Goal: Task Accomplishment & Management: Manage account settings

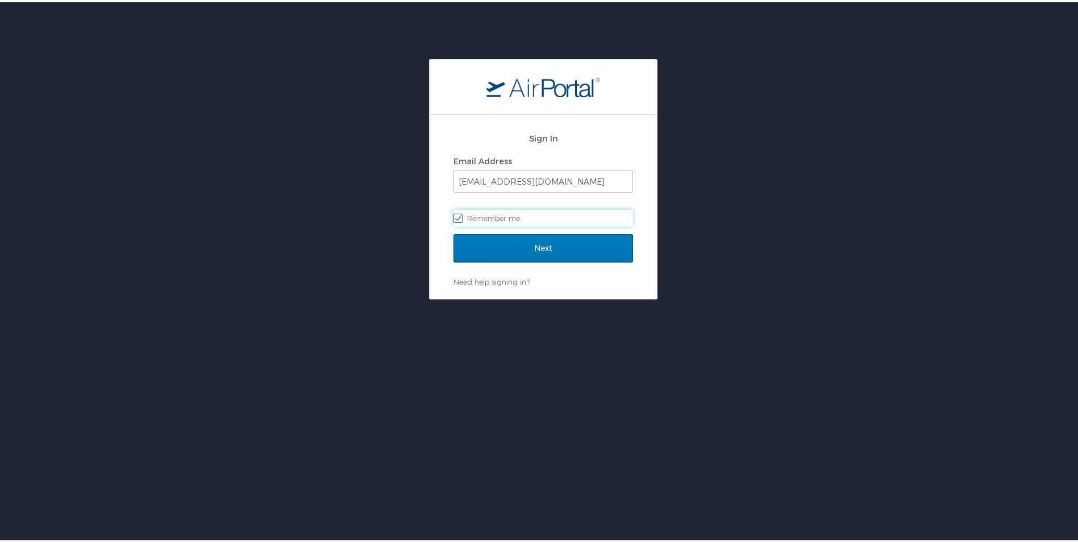
click at [503, 214] on label "Remember me" at bounding box center [544, 215] width 180 height 17
click at [461, 214] on input "Remember me" at bounding box center [457, 214] width 7 height 7
click at [504, 214] on label "Remember me" at bounding box center [544, 215] width 180 height 17
drag, startPoint x: 504, startPoint y: 214, endPoint x: 454, endPoint y: 219, distance: 49.7
click at [454, 219] on label "Remember me" at bounding box center [544, 215] width 180 height 17
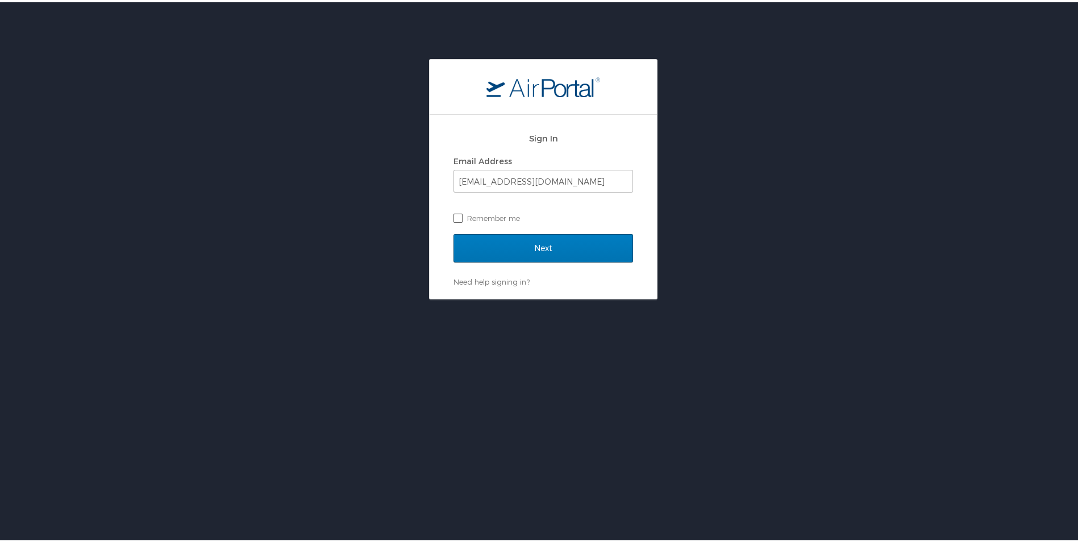
click at [454, 219] on input "Remember me" at bounding box center [457, 214] width 7 height 7
checkbox input "true"
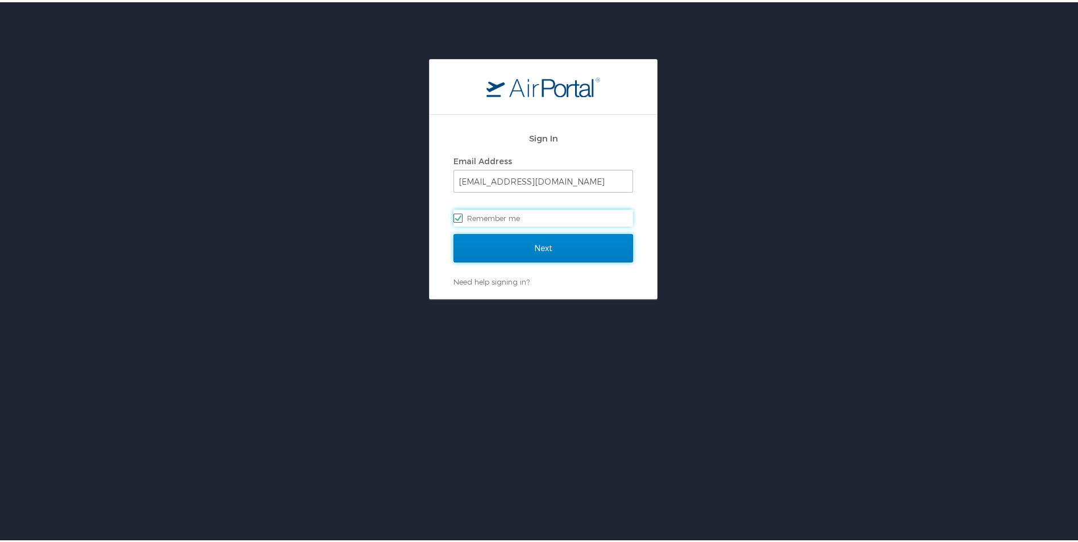
click at [505, 246] on input "Next" at bounding box center [544, 246] width 180 height 28
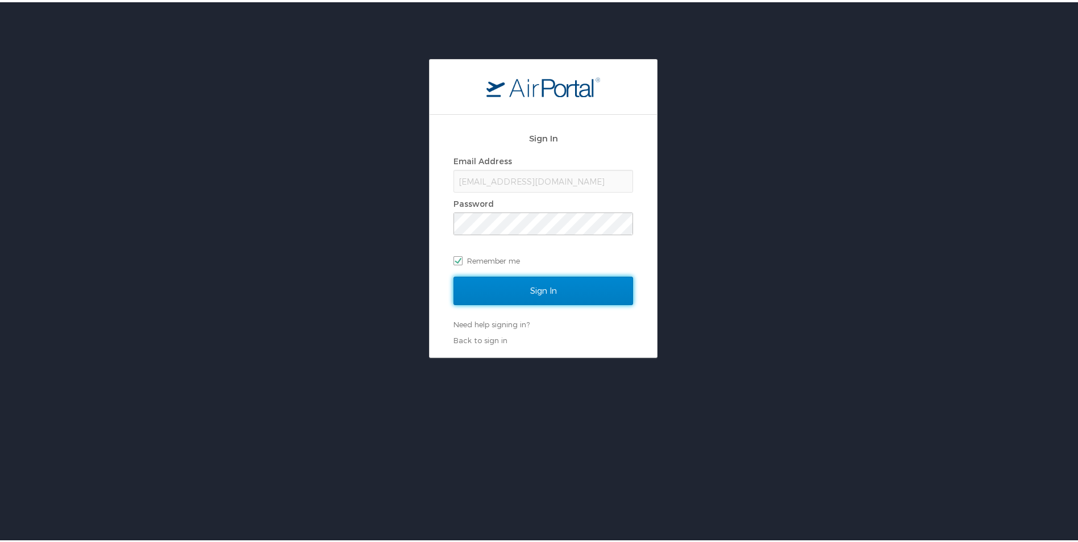
click at [567, 296] on input "Sign In" at bounding box center [544, 289] width 180 height 28
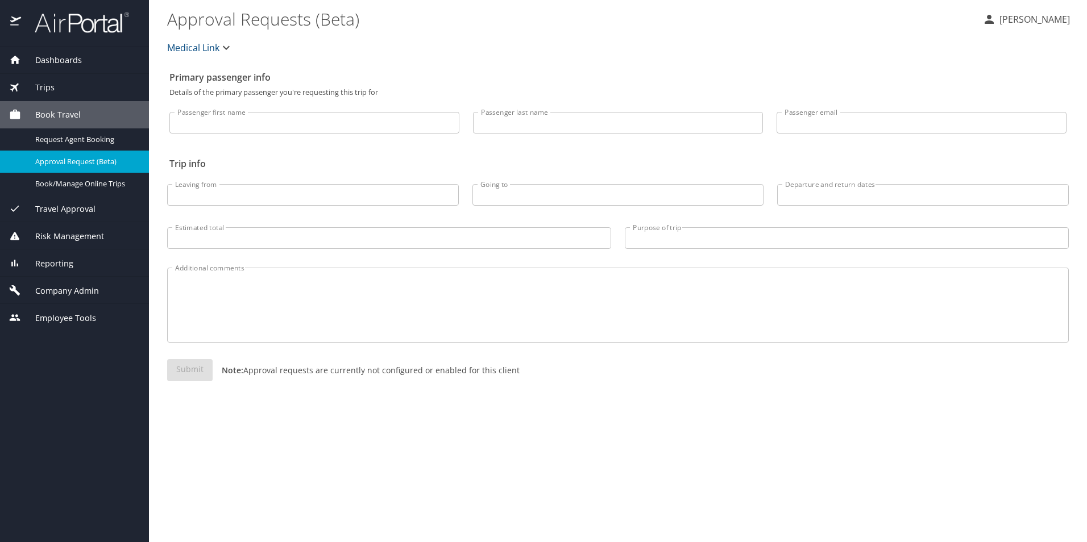
click at [78, 64] on span "Dashboards" at bounding box center [51, 60] width 61 height 13
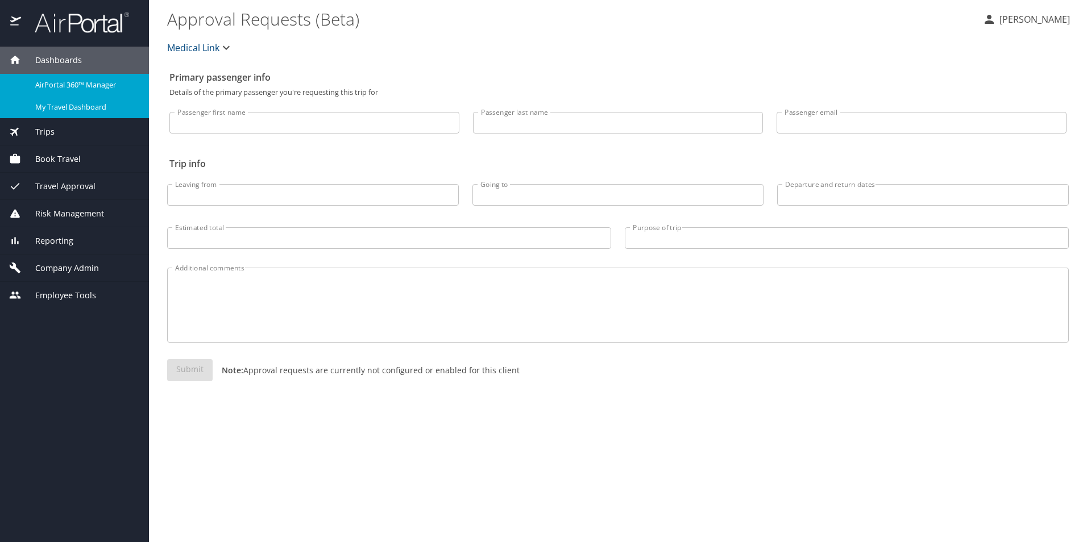
click at [108, 107] on span "My Travel Dashboard" at bounding box center [85, 107] width 100 height 11
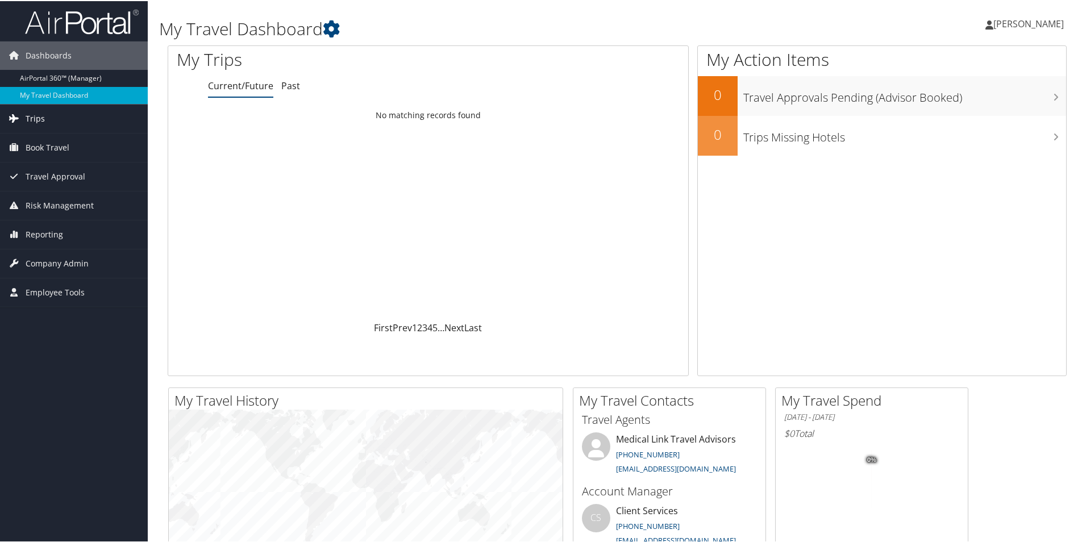
click at [47, 119] on link "Trips" at bounding box center [74, 117] width 148 height 28
click at [81, 117] on link "Trips" at bounding box center [74, 117] width 148 height 28
click at [72, 123] on link "Trips" at bounding box center [74, 117] width 148 height 28
click at [84, 378] on span "Employee Tools" at bounding box center [55, 377] width 59 height 28
click at [72, 348] on span "Company Admin" at bounding box center [57, 348] width 63 height 28
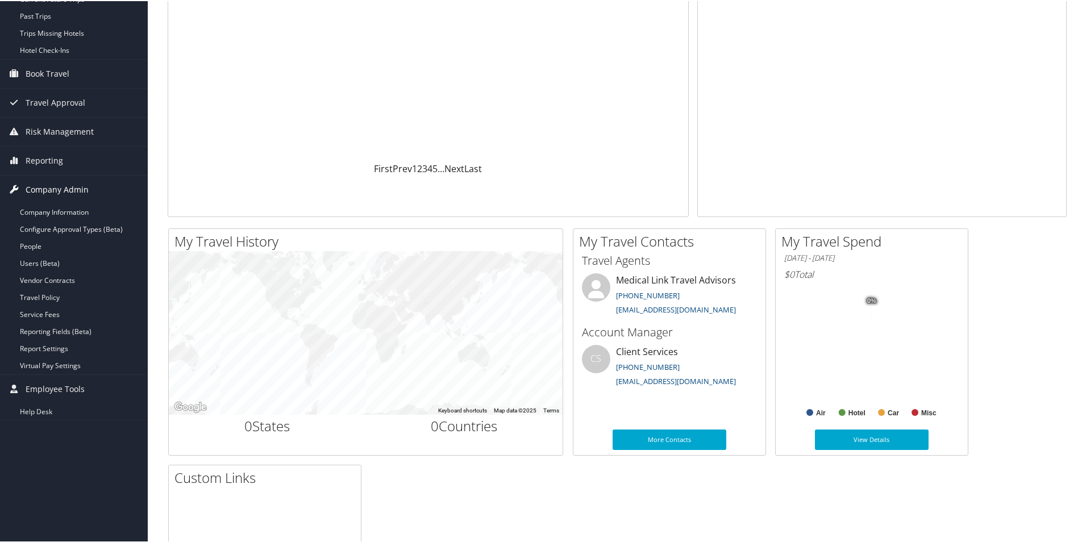
scroll to position [171, 0]
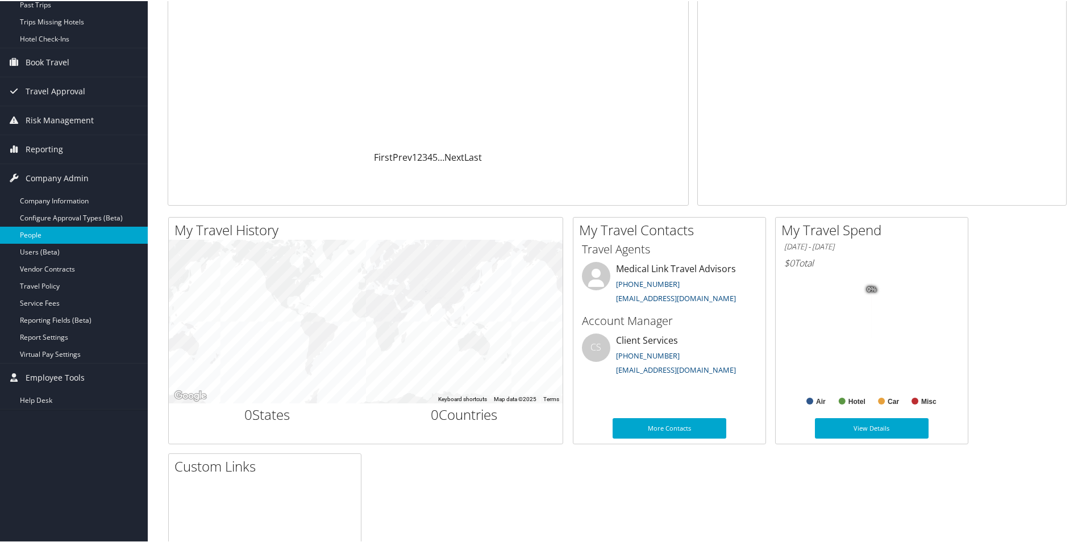
click at [57, 228] on link "People" at bounding box center [74, 234] width 148 height 17
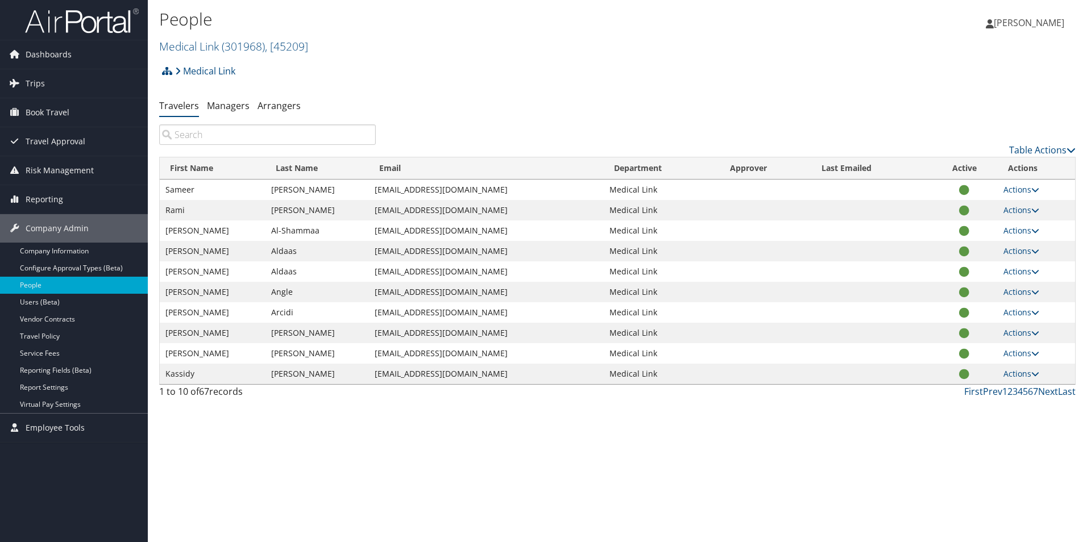
click at [240, 131] on input "search" at bounding box center [267, 134] width 217 height 20
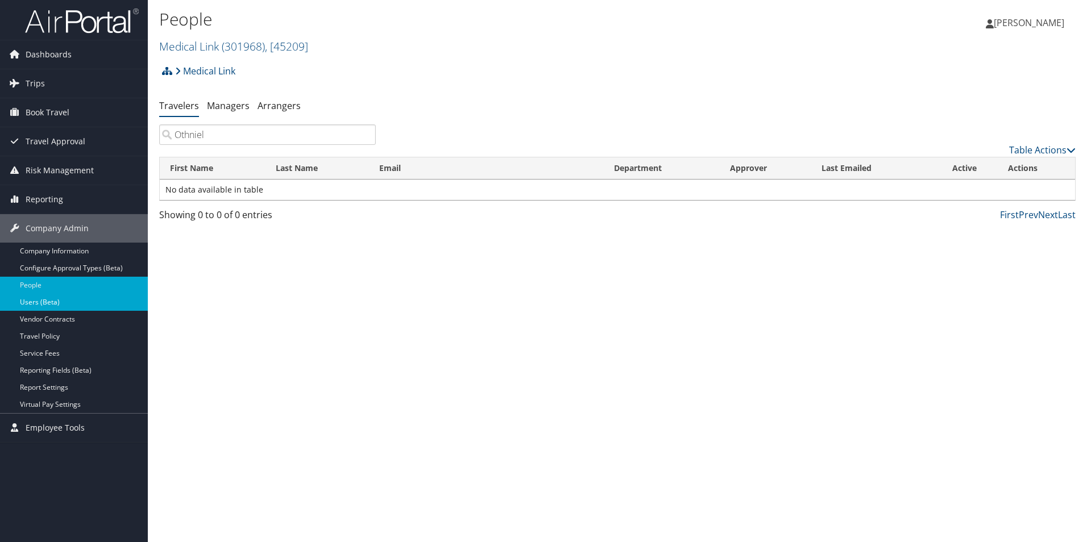
type input "Othniel"
click at [73, 301] on link "Users (Beta)" at bounding box center [74, 302] width 148 height 17
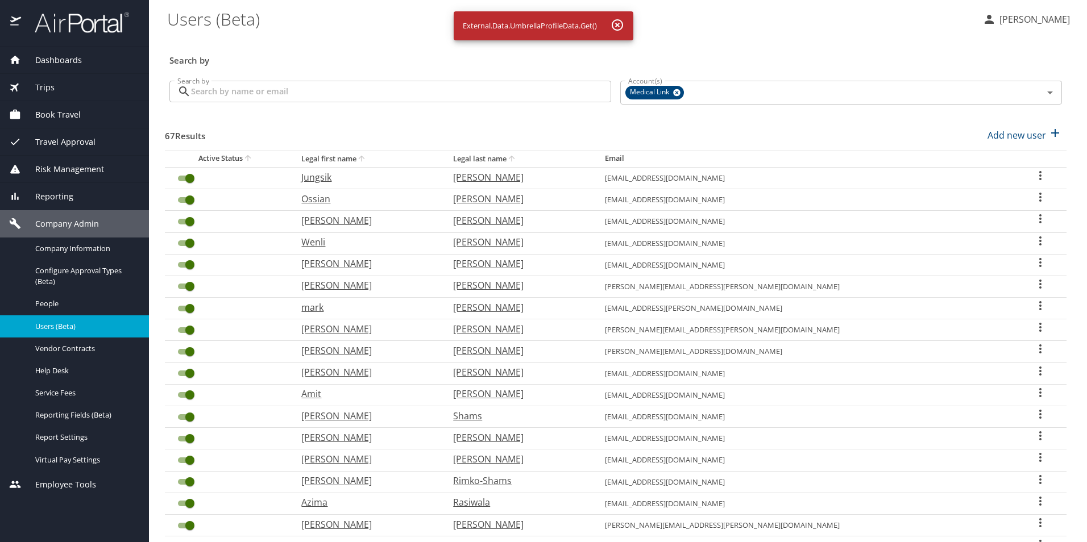
click at [309, 95] on input "Search by" at bounding box center [401, 92] width 420 height 22
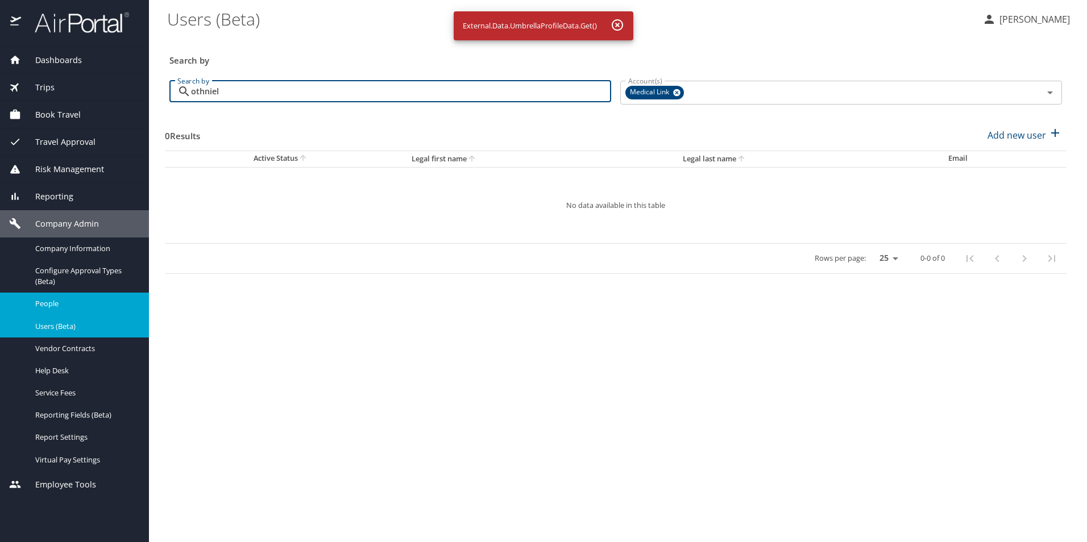
type input "othniel"
click at [98, 304] on span "People" at bounding box center [85, 303] width 100 height 11
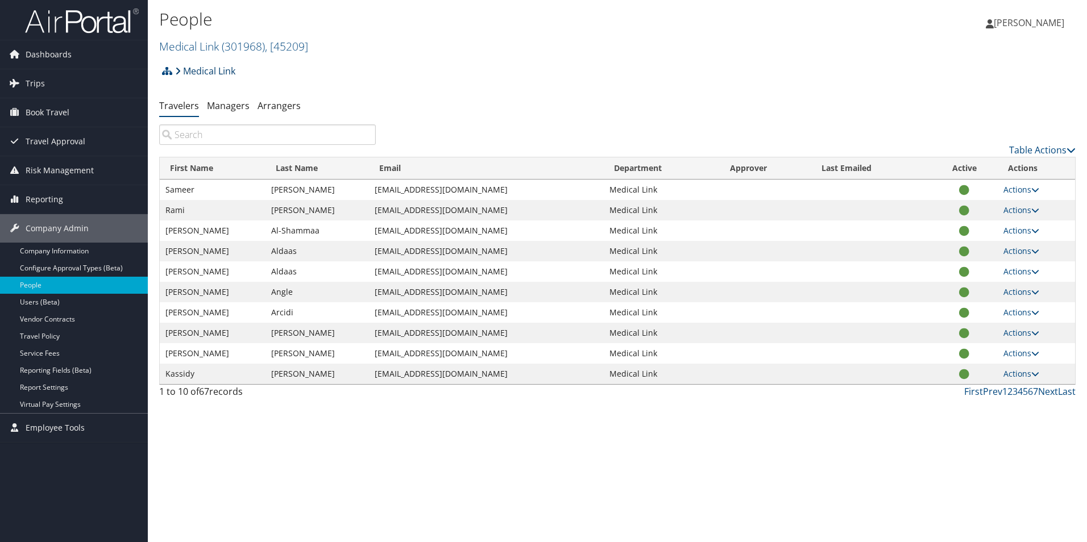
click at [177, 72] on icon at bounding box center [178, 70] width 6 height 9
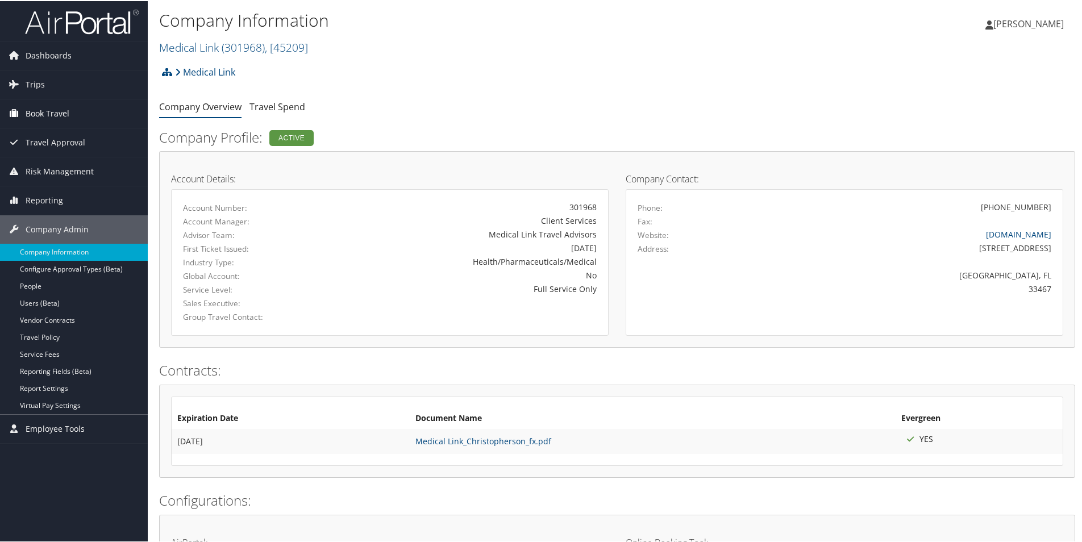
click at [60, 114] on span "Book Travel" at bounding box center [48, 112] width 44 height 28
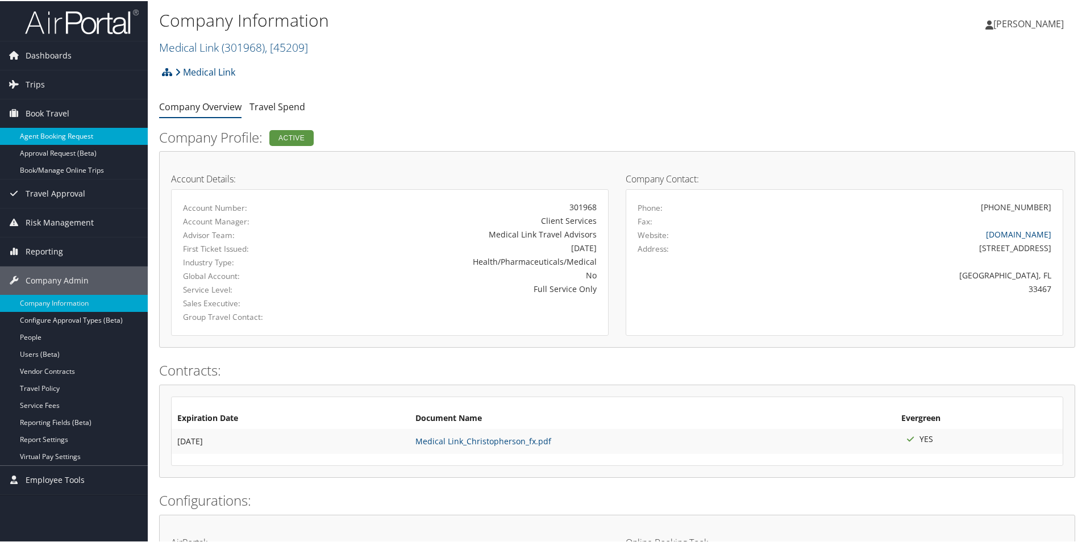
click at [110, 136] on link "Agent Booking Request" at bounding box center [74, 135] width 148 height 17
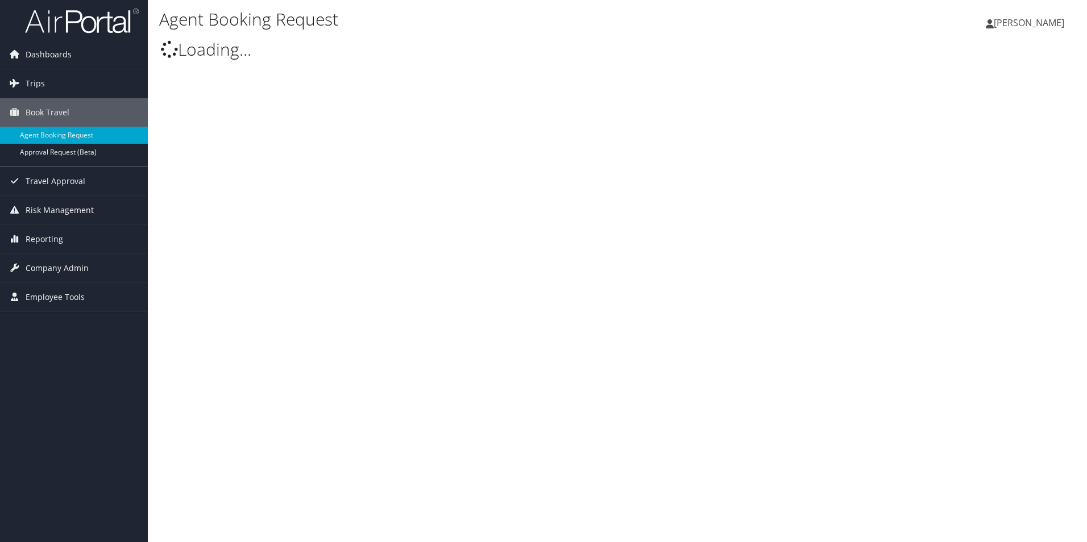
select select "[EMAIL_ADDRESS][DOMAIN_NAME]"
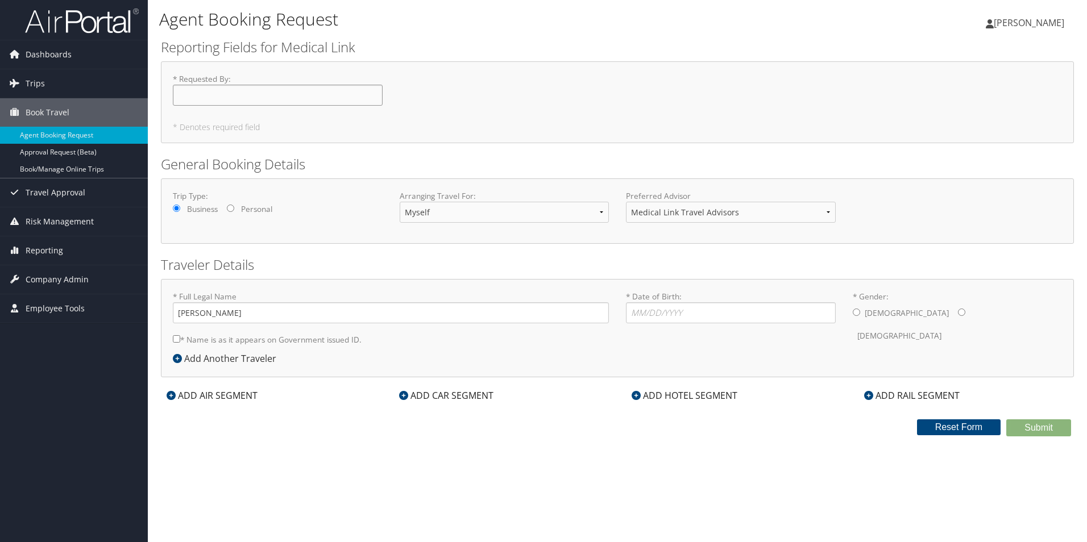
click at [233, 95] on input "* Requested By : Required" at bounding box center [278, 95] width 210 height 21
type input "[PERSON_NAME]"
click at [477, 172] on h2 "General Booking Details" at bounding box center [617, 164] width 913 height 19
click at [456, 214] on select "Myself Another Traveler Guest Traveler" at bounding box center [505, 212] width 210 height 21
select select "another"
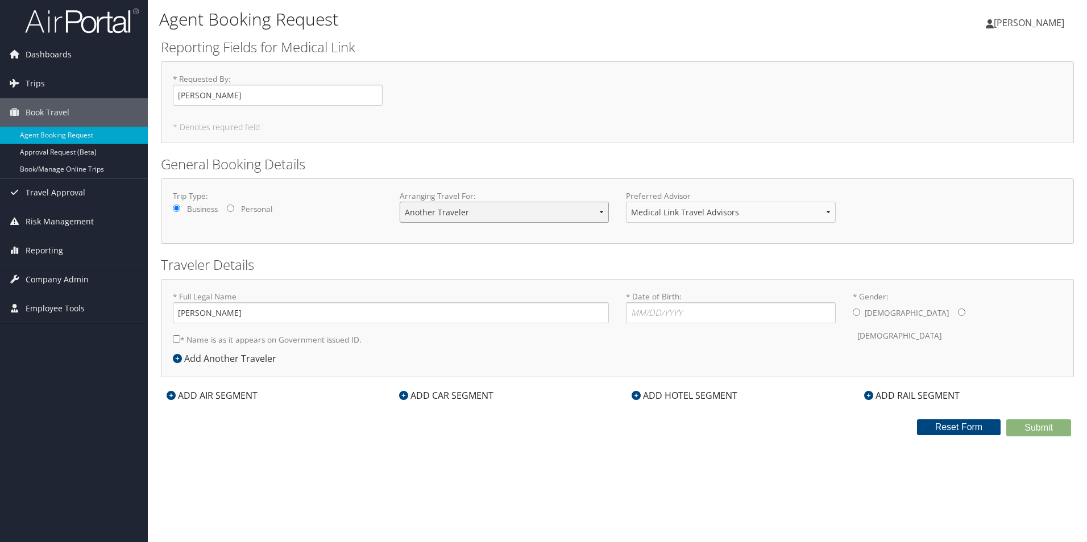
click at [400, 202] on select "Myself Another Traveler Guest Traveler" at bounding box center [505, 212] width 210 height 21
click at [659, 210] on select "Medical Link Travel Advisors" at bounding box center [731, 212] width 210 height 21
click at [659, 211] on select "Medical Link Travel Advisors" at bounding box center [731, 212] width 210 height 21
click at [310, 319] on input "* Full Legal Name" at bounding box center [391, 312] width 436 height 21
type input "Othniel Sainval"
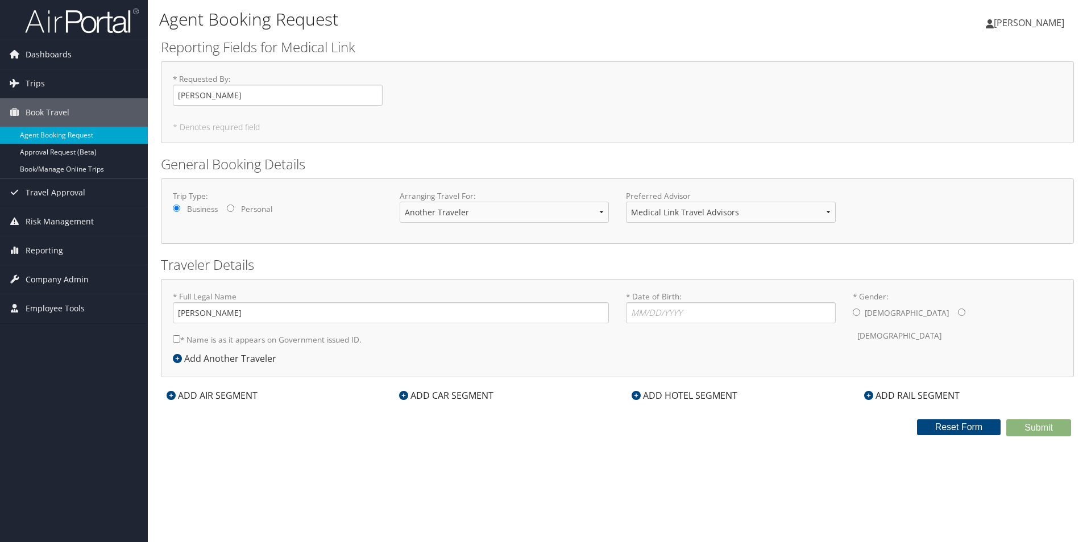
click at [862, 311] on div "Male Female" at bounding box center [958, 324] width 210 height 44
click at [855, 312] on input "* Gender: Male Female" at bounding box center [856, 312] width 7 height 7
radio input "true"
click at [659, 308] on input "* Date of Birth: Invalid Date" at bounding box center [731, 312] width 210 height 21
type input "05/04/1971"
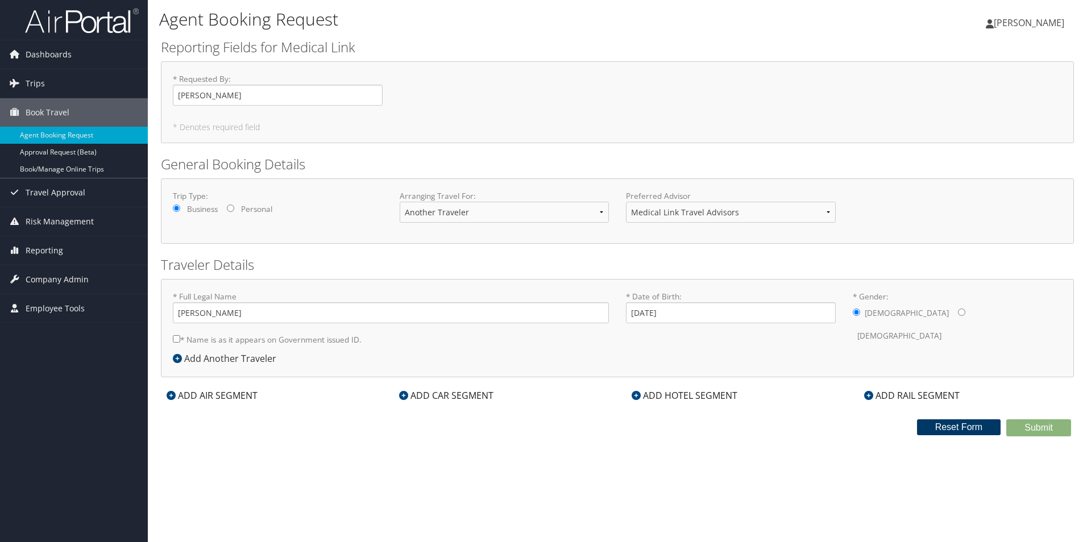
click at [972, 432] on button "Reset Form" at bounding box center [959, 427] width 84 height 16
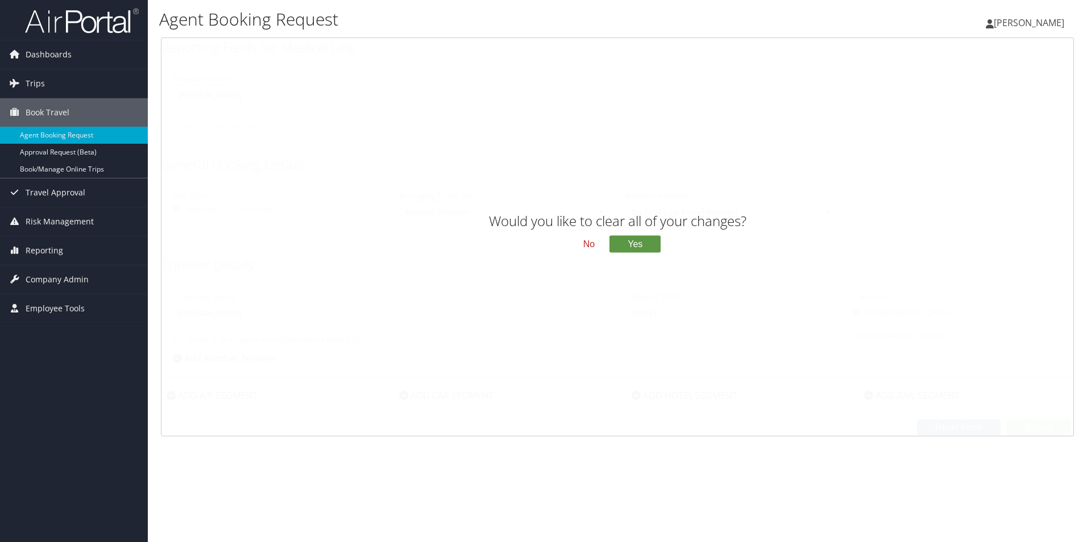
click at [588, 244] on button "No" at bounding box center [589, 244] width 30 height 19
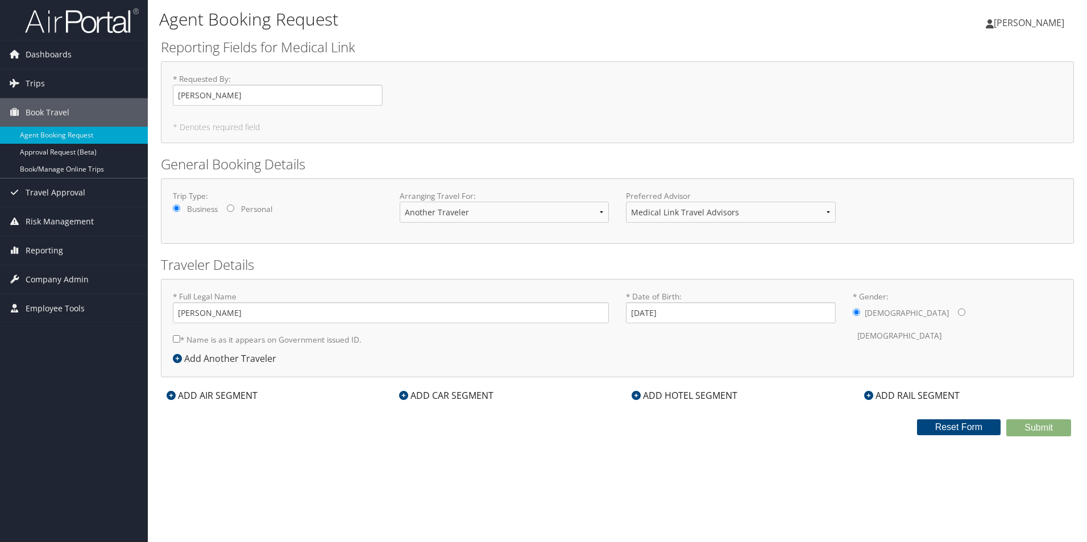
click at [230, 397] on div "ADD AIR SEGMENT" at bounding box center [212, 396] width 102 height 14
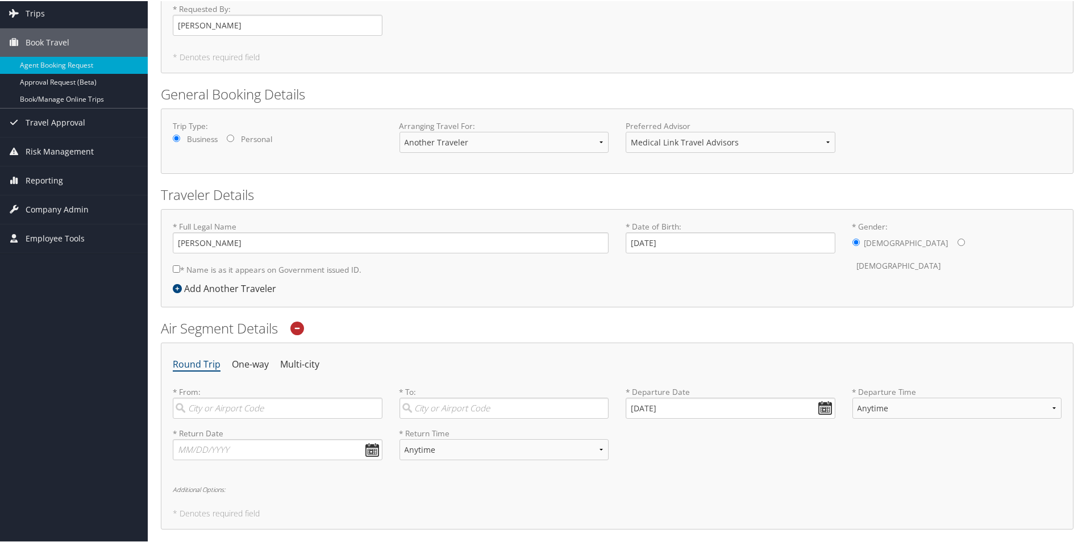
scroll to position [171, 0]
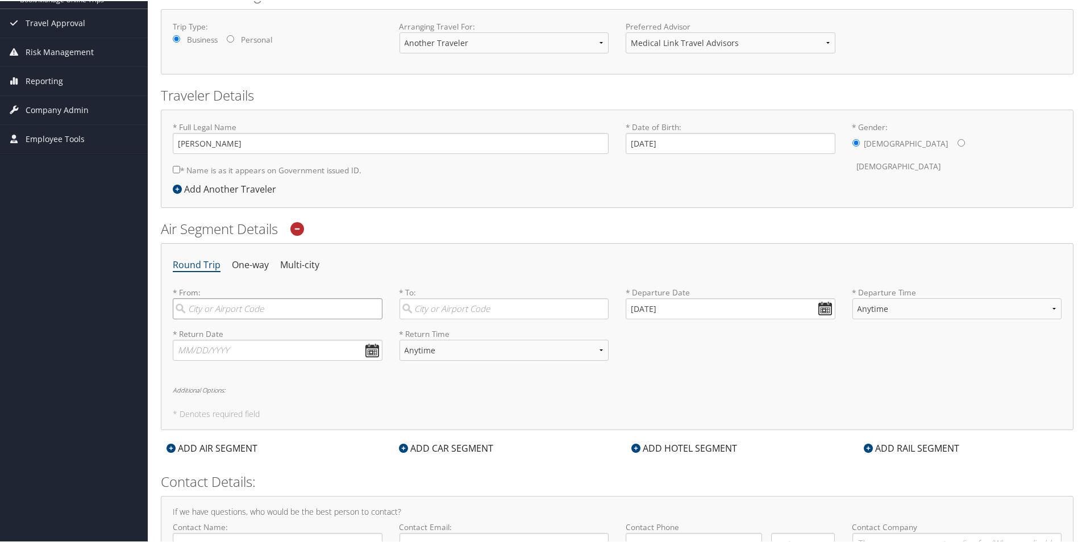
click at [257, 314] on input "search" at bounding box center [278, 307] width 210 height 21
click at [302, 226] on icon at bounding box center [297, 228] width 14 height 14
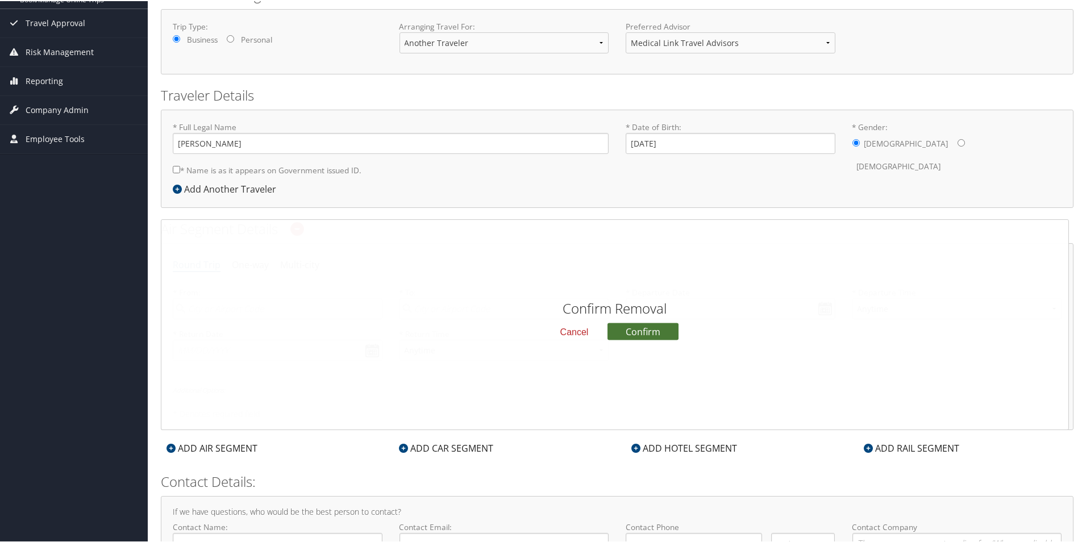
click at [647, 334] on button "Confirm" at bounding box center [643, 330] width 71 height 17
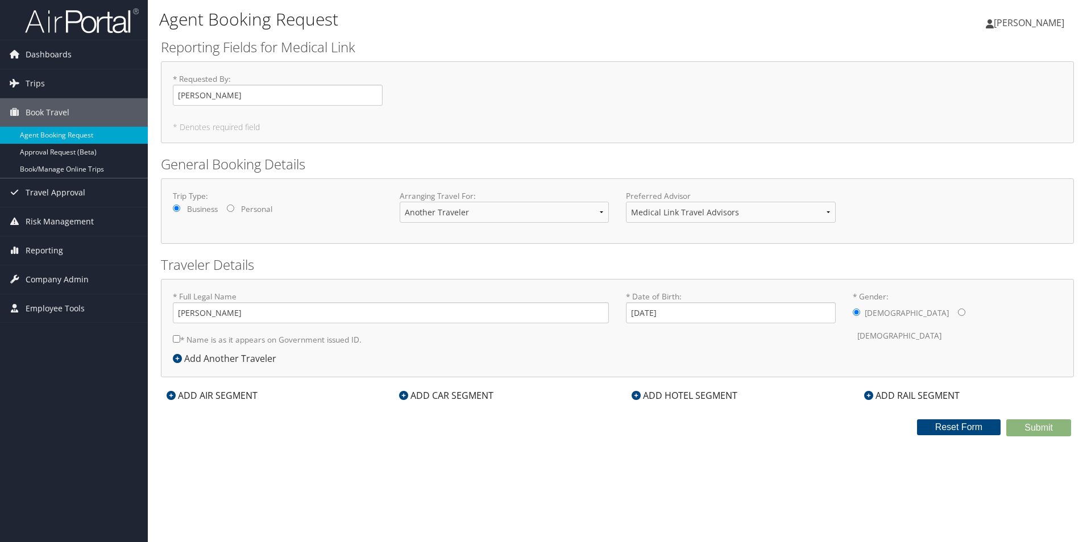
click at [684, 396] on div "ADD HOTEL SEGMENT" at bounding box center [684, 396] width 117 height 14
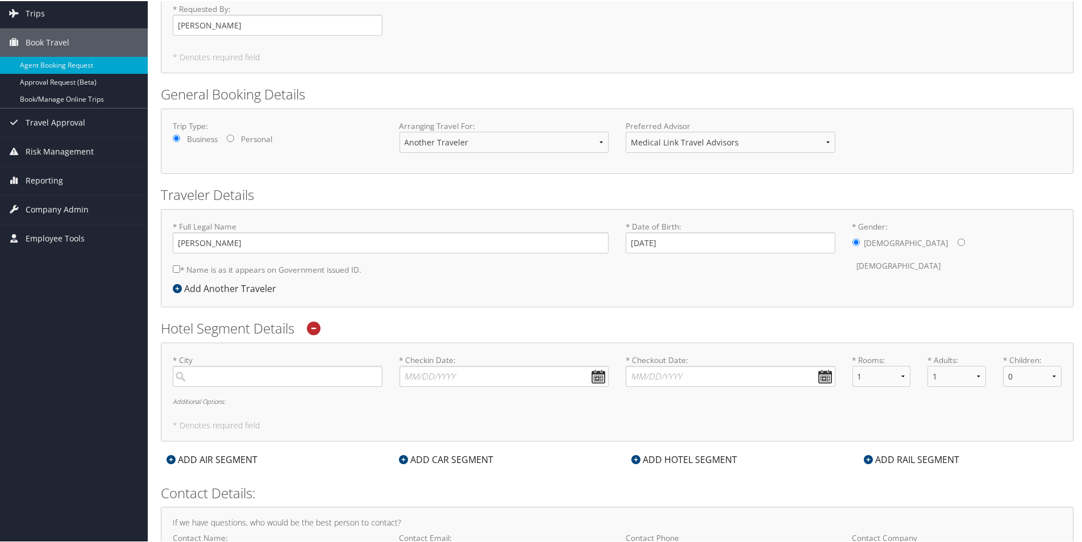
scroll to position [156, 0]
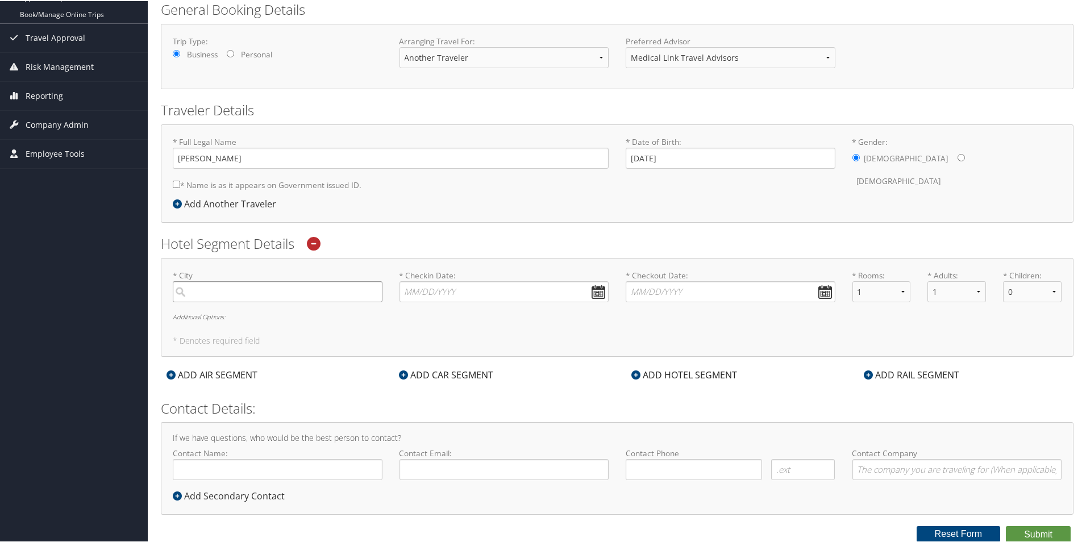
click at [324, 288] on input "search" at bounding box center [278, 290] width 210 height 21
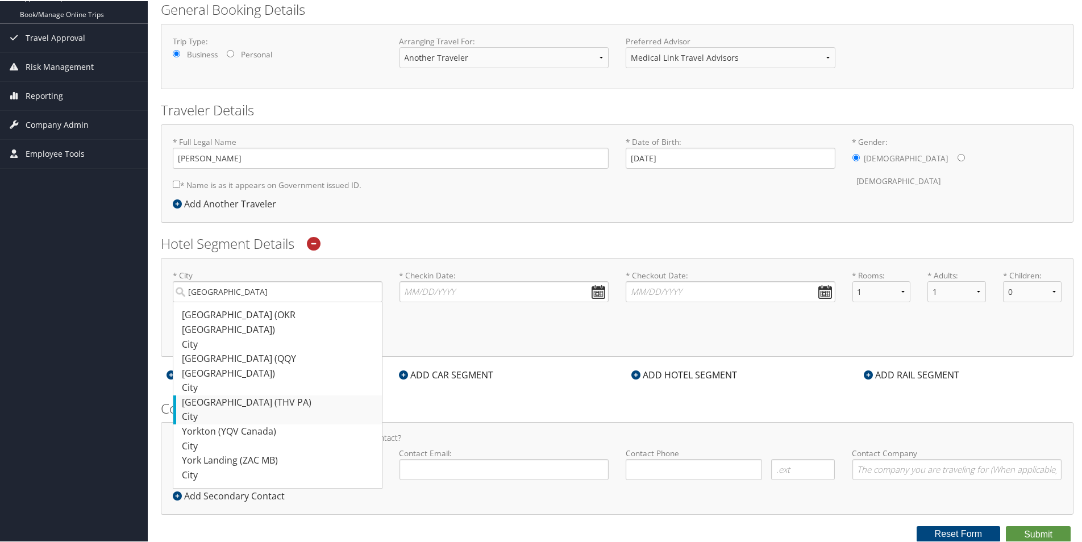
click at [335, 394] on div "York (THV PA)" at bounding box center [279, 401] width 194 height 15
click at [335, 301] on input "York" at bounding box center [278, 290] width 210 height 21
type input "York"
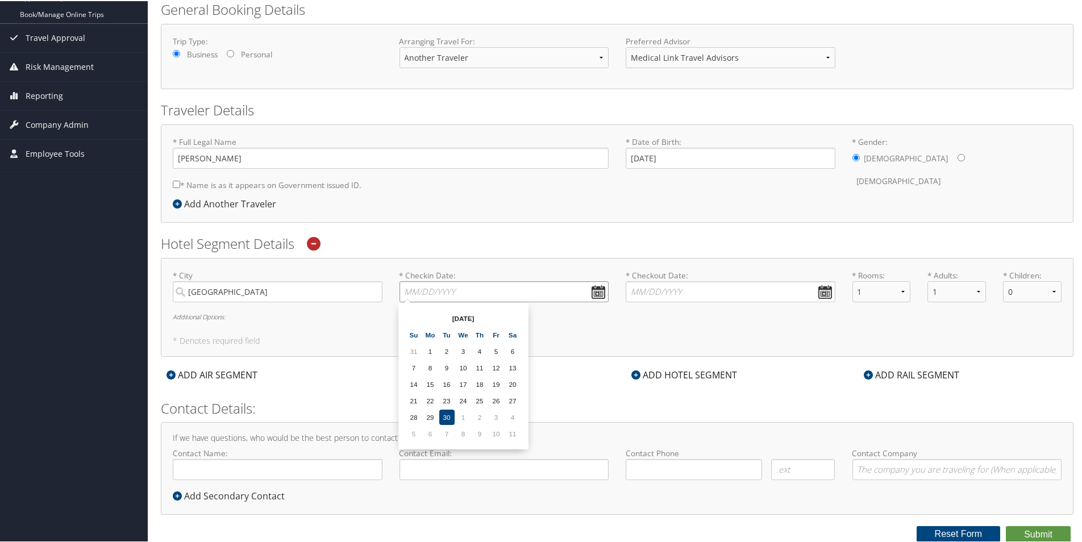
click at [451, 296] on input "* Checkin Date: Dates must be valid" at bounding box center [505, 290] width 210 height 21
click at [343, 352] on div "* City York Required * Checkin Date: Dates must be valid * Checkout Date: Dates…" at bounding box center [617, 306] width 913 height 99
click at [315, 243] on icon at bounding box center [314, 243] width 14 height 14
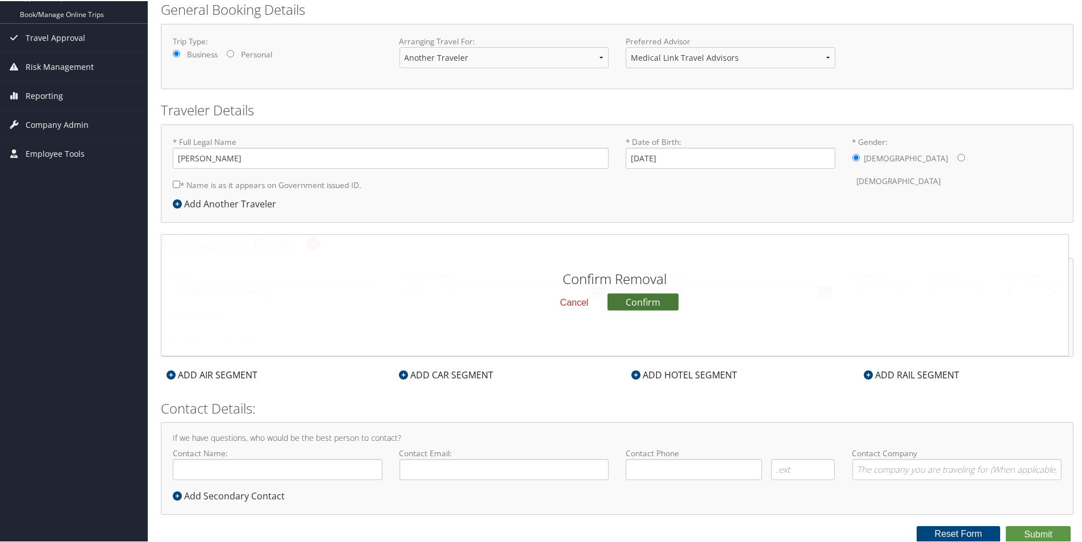
click at [636, 304] on button "Confirm" at bounding box center [643, 300] width 71 height 17
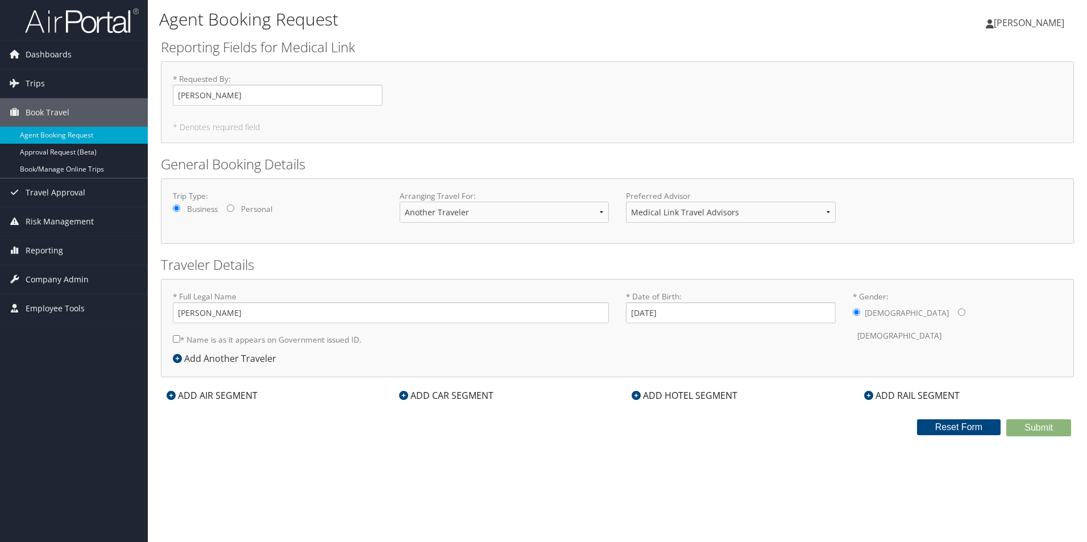
click at [452, 397] on div "ADD CAR SEGMENT" at bounding box center [446, 396] width 106 height 14
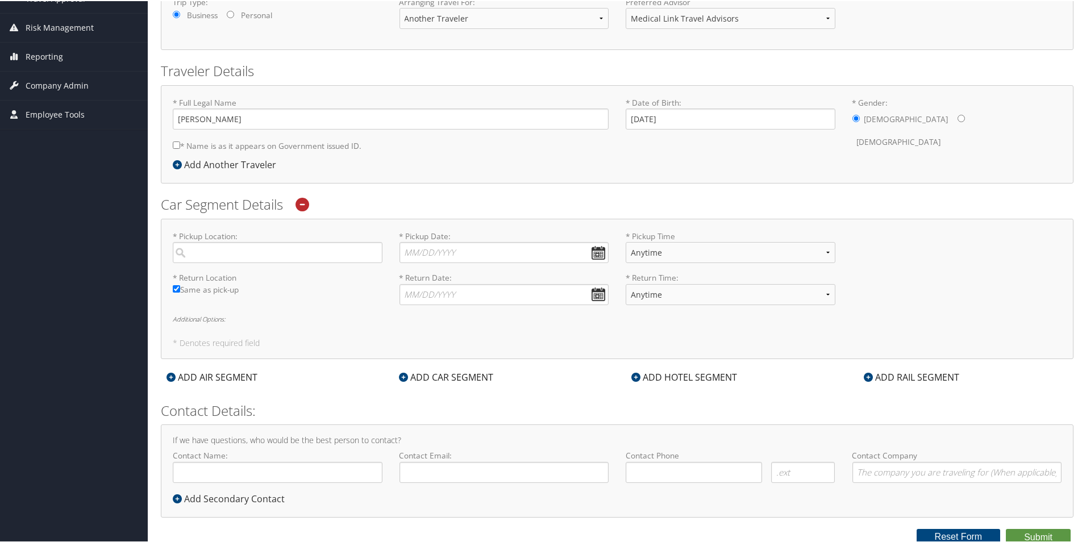
scroll to position [198, 0]
click at [306, 204] on icon at bounding box center [303, 201] width 14 height 14
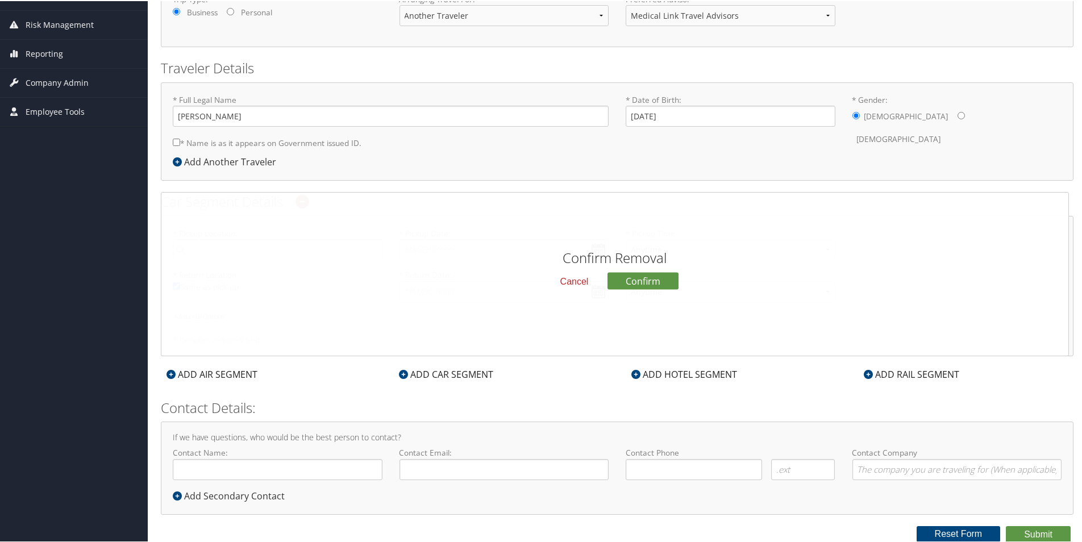
click at [612, 290] on div "Cancel Confirm" at bounding box center [615, 286] width 454 height 31
click at [620, 281] on button "Confirm" at bounding box center [643, 279] width 71 height 17
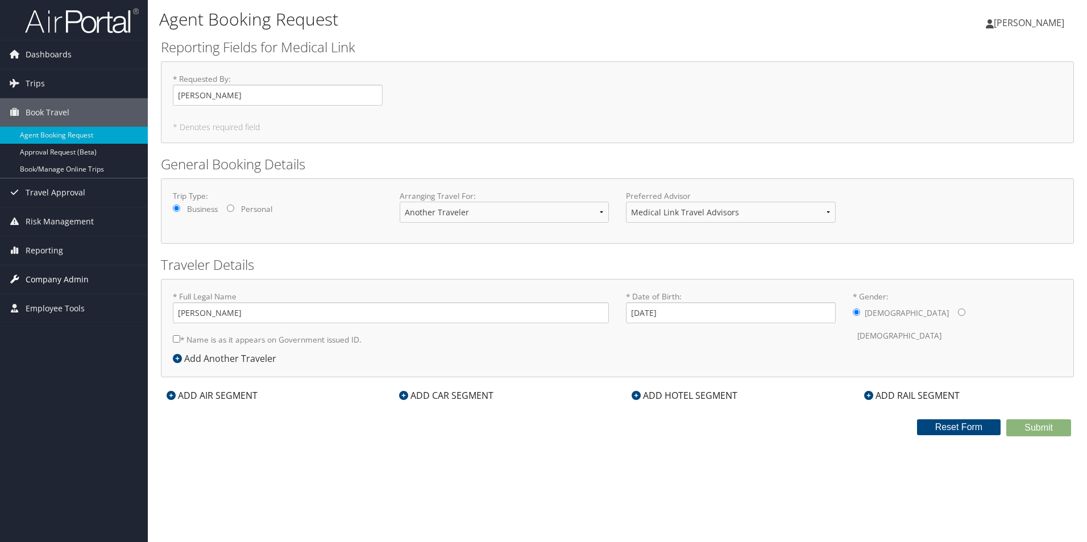
click at [50, 280] on span "Company Admin" at bounding box center [57, 279] width 63 height 28
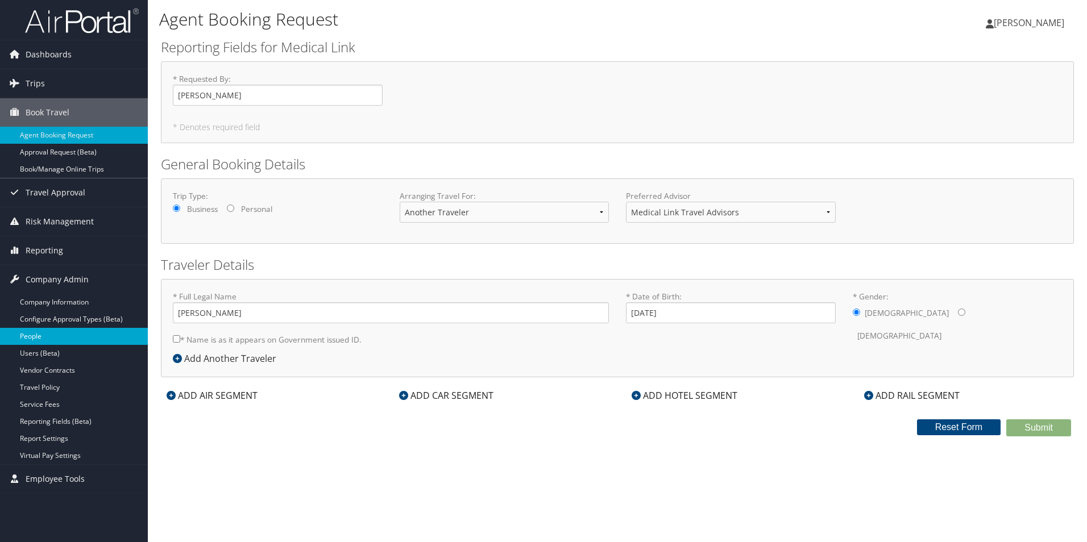
click at [37, 331] on link "People" at bounding box center [74, 336] width 148 height 17
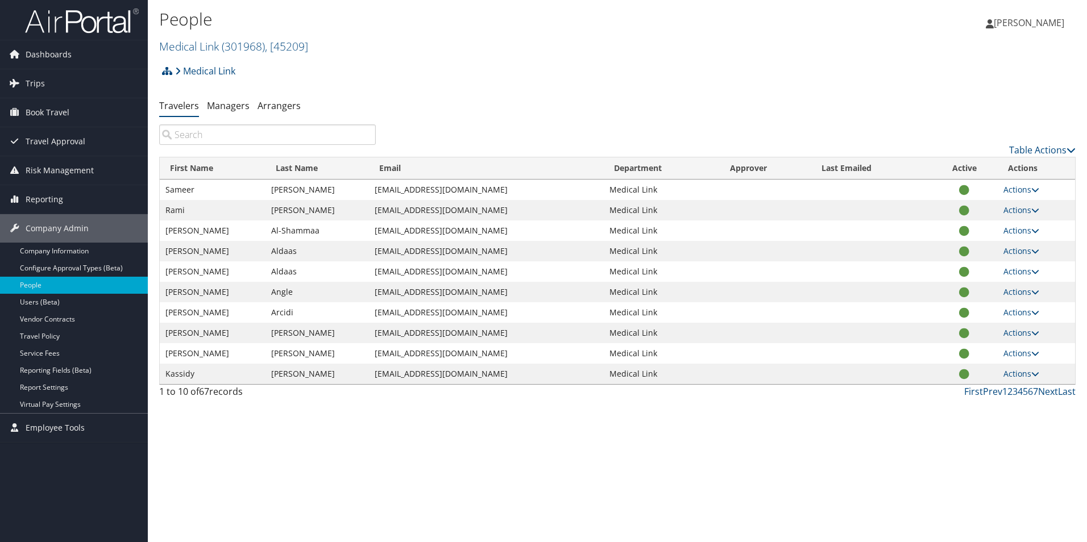
click at [228, 135] on input "search" at bounding box center [267, 134] width 217 height 20
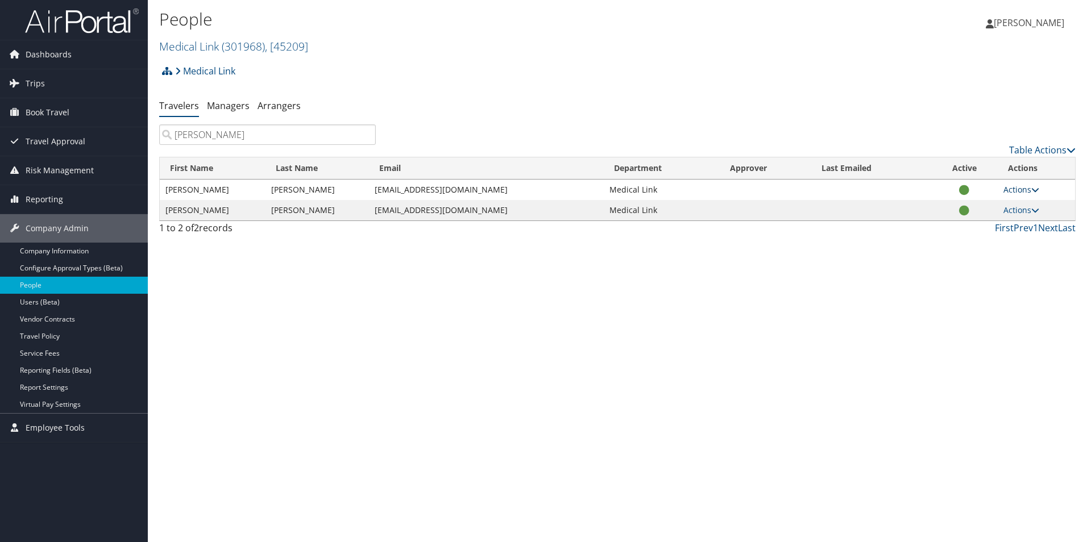
type input "dmitri"
click at [1015, 190] on link "Actions" at bounding box center [1021, 189] width 36 height 11
click at [980, 224] on link "View Profile" at bounding box center [984, 225] width 105 height 19
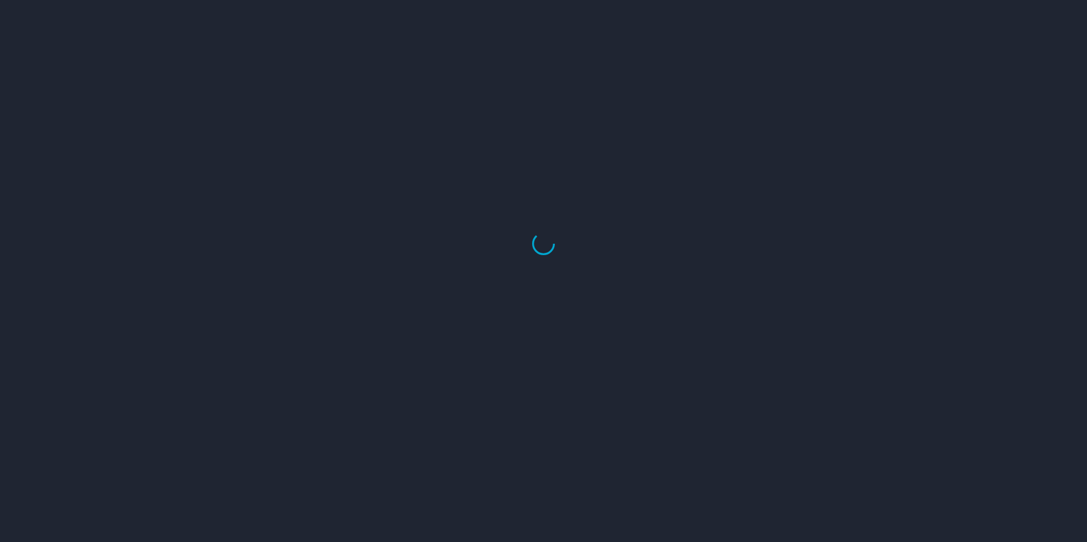
select select "US"
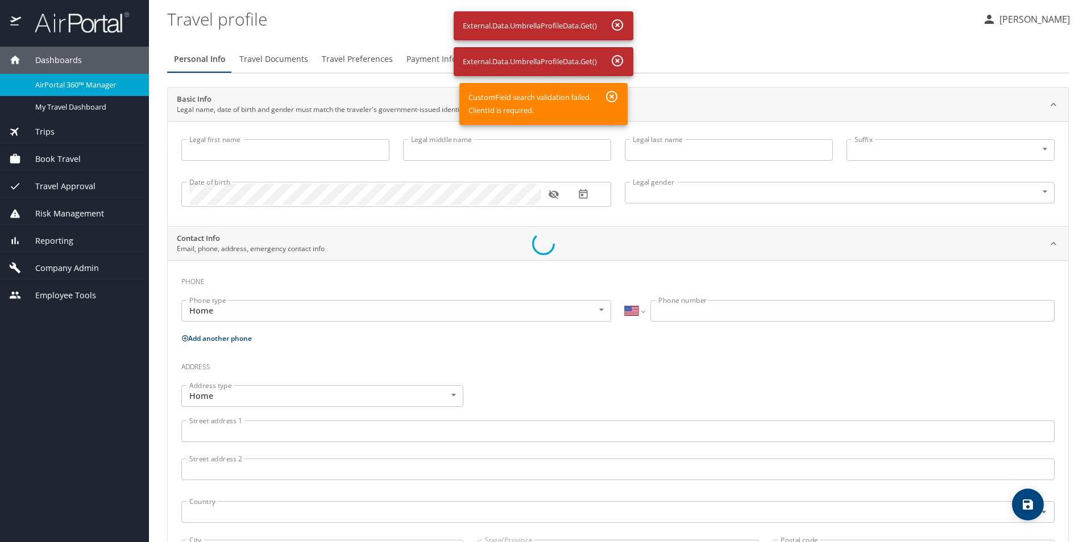
click at [64, 268] on div at bounding box center [543, 244] width 1087 height 596
click at [616, 97] on div at bounding box center [543, 244] width 1087 height 596
click at [618, 57] on div at bounding box center [543, 244] width 1087 height 596
click at [615, 27] on div at bounding box center [543, 244] width 1087 height 596
drag, startPoint x: 1083, startPoint y: 276, endPoint x: 1079, endPoint y: 319, distance: 43.4
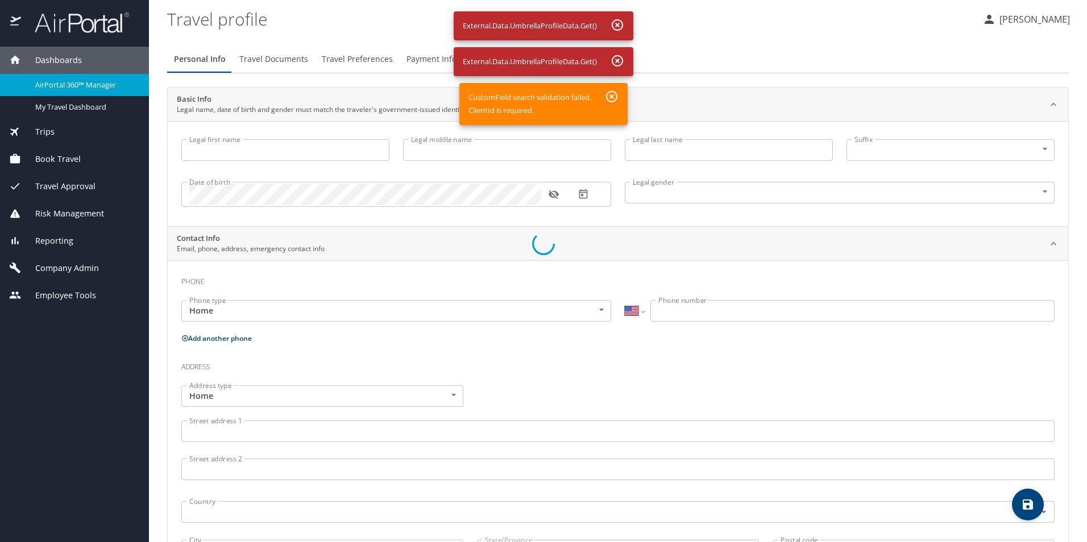
click at [1079, 319] on div at bounding box center [543, 244] width 1087 height 596
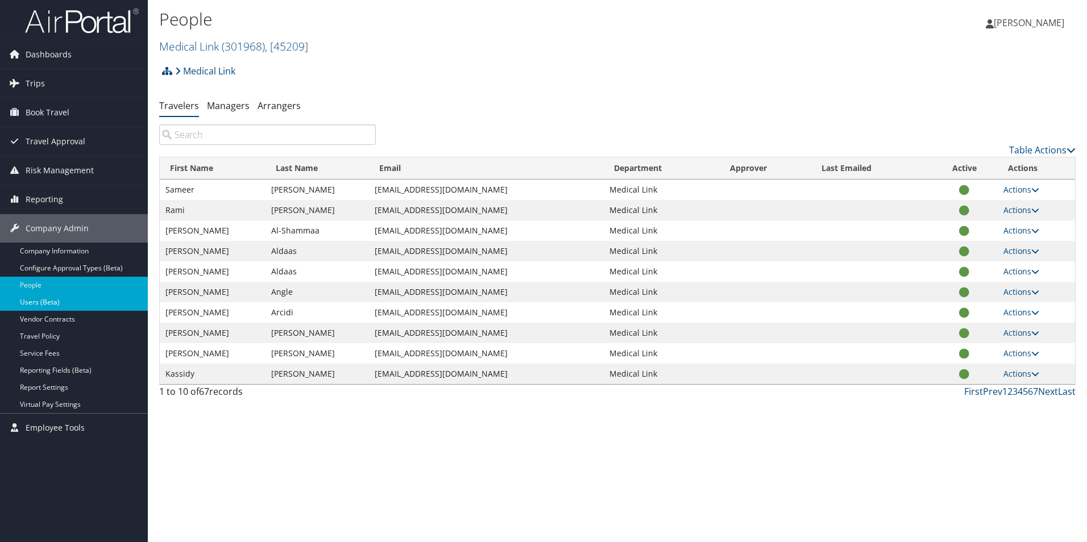
click at [68, 303] on link "Users (Beta)" at bounding box center [74, 302] width 148 height 17
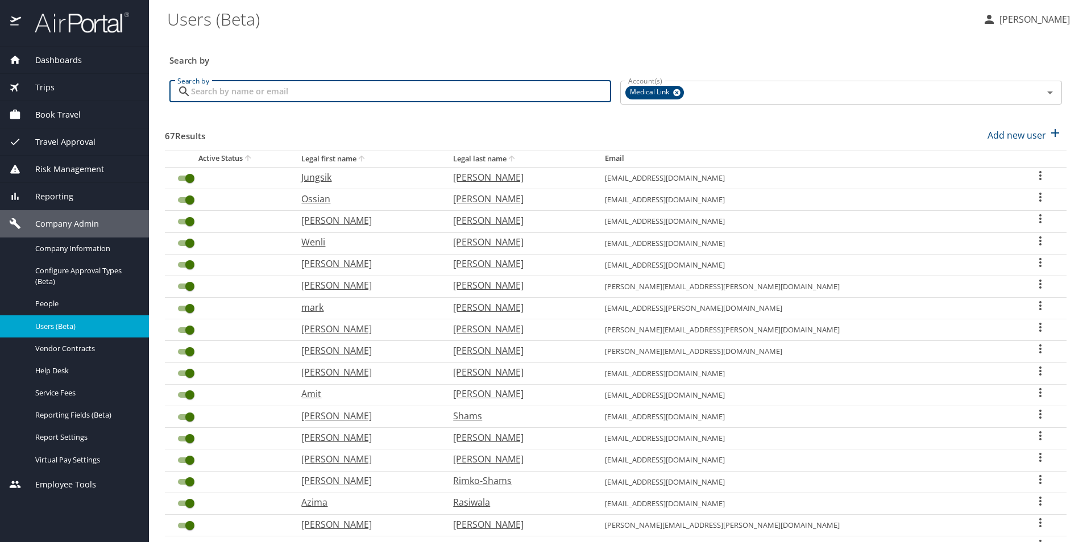
click at [288, 89] on input "Search by" at bounding box center [401, 92] width 420 height 22
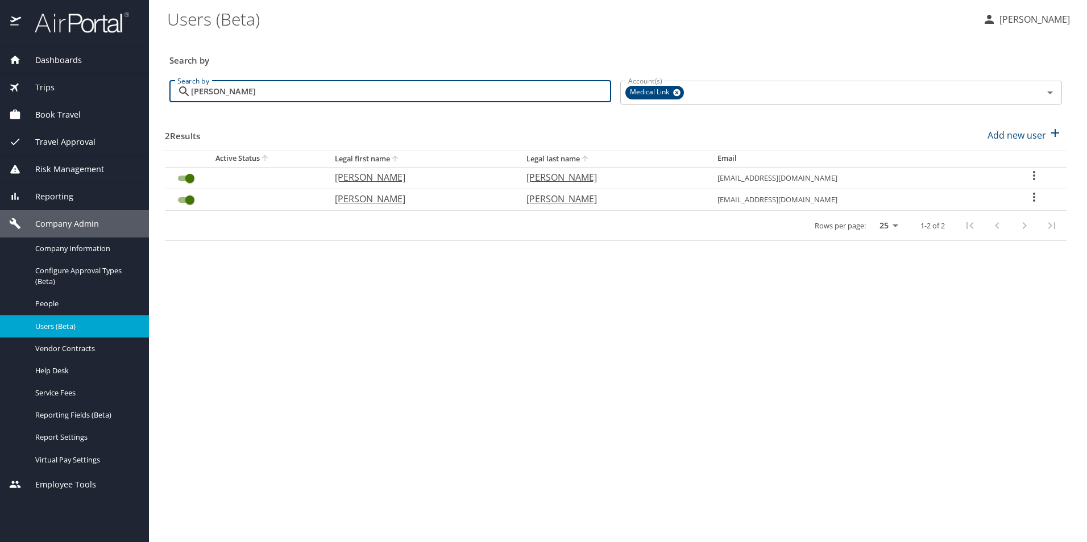
type input "[PERSON_NAME]"
click at [368, 178] on p "[PERSON_NAME]" at bounding box center [419, 178] width 168 height 14
select select "US"
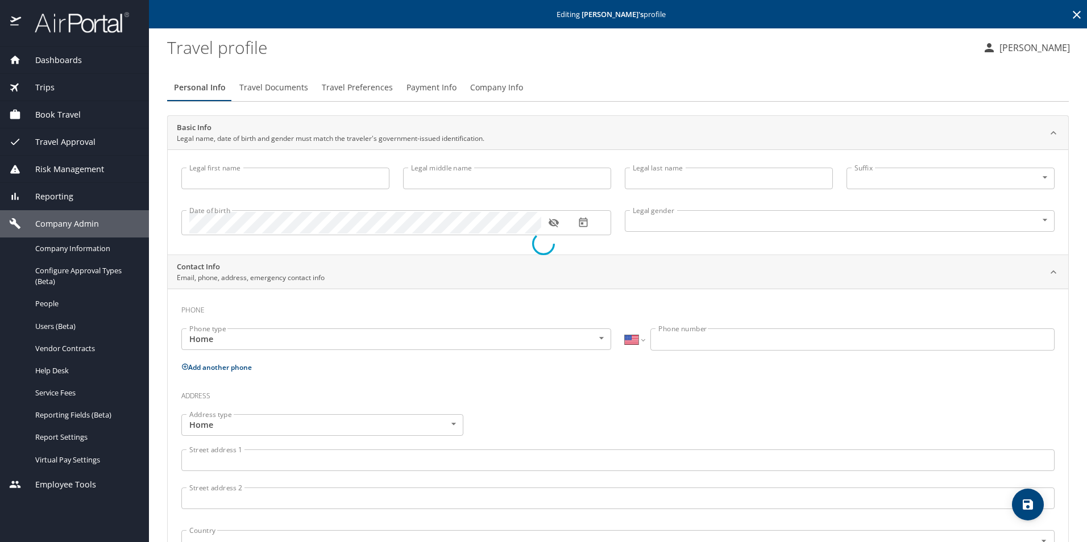
type input "[PERSON_NAME]"
type input "Gagarin"
type input "Male"
select select "US"
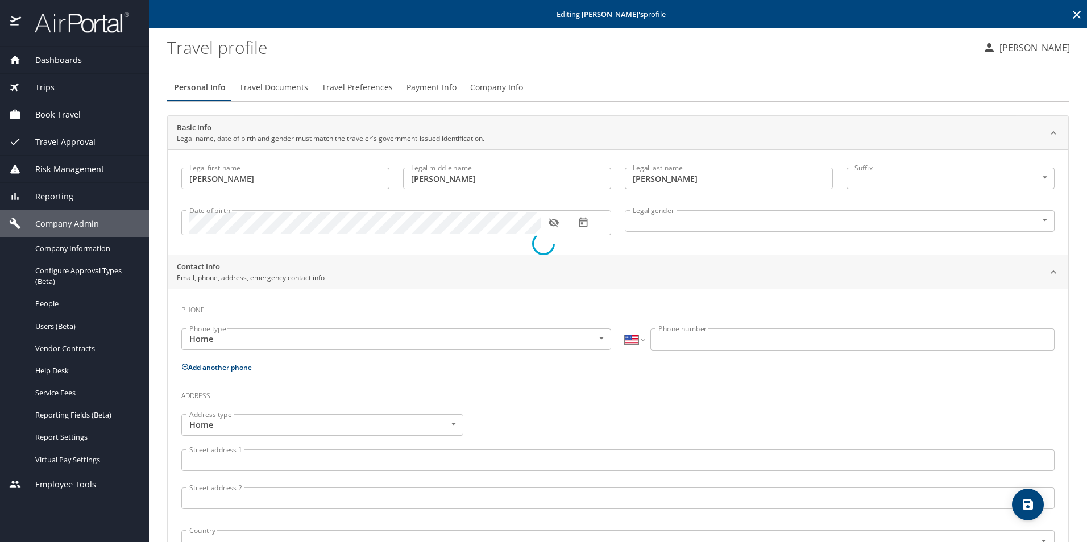
select select "US"
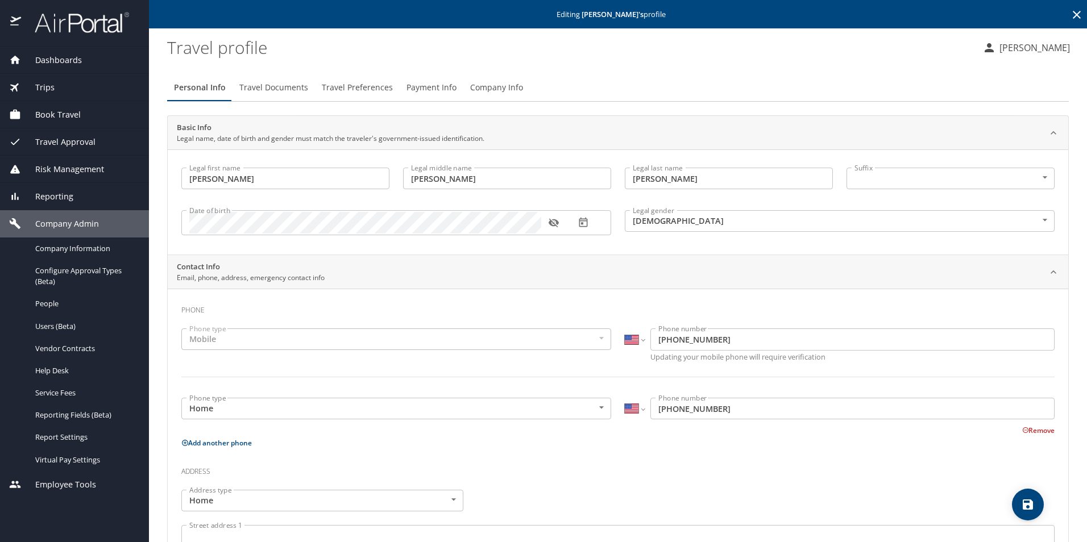
click at [290, 89] on span "Travel Documents" at bounding box center [273, 88] width 69 height 14
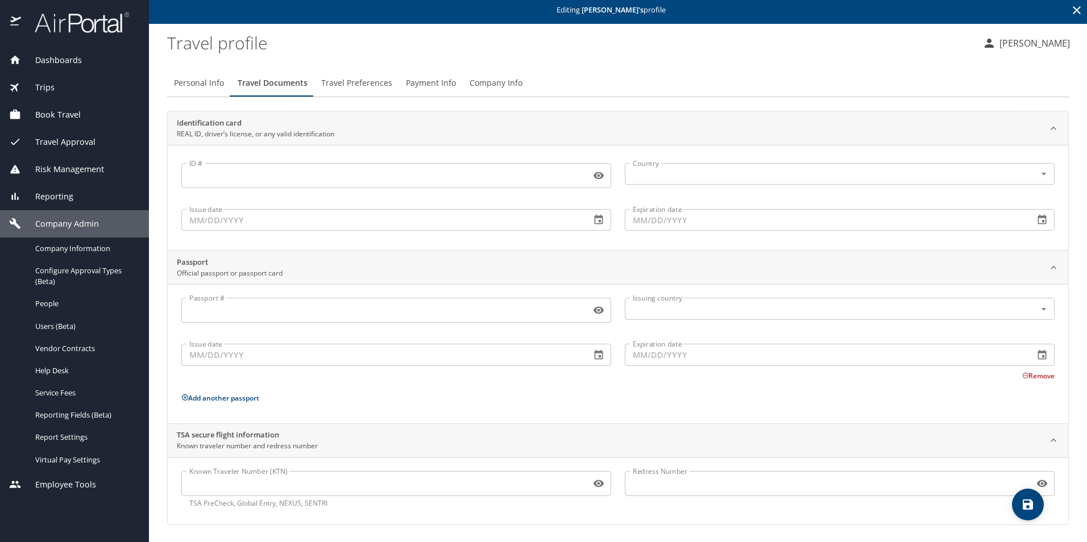
scroll to position [6, 0]
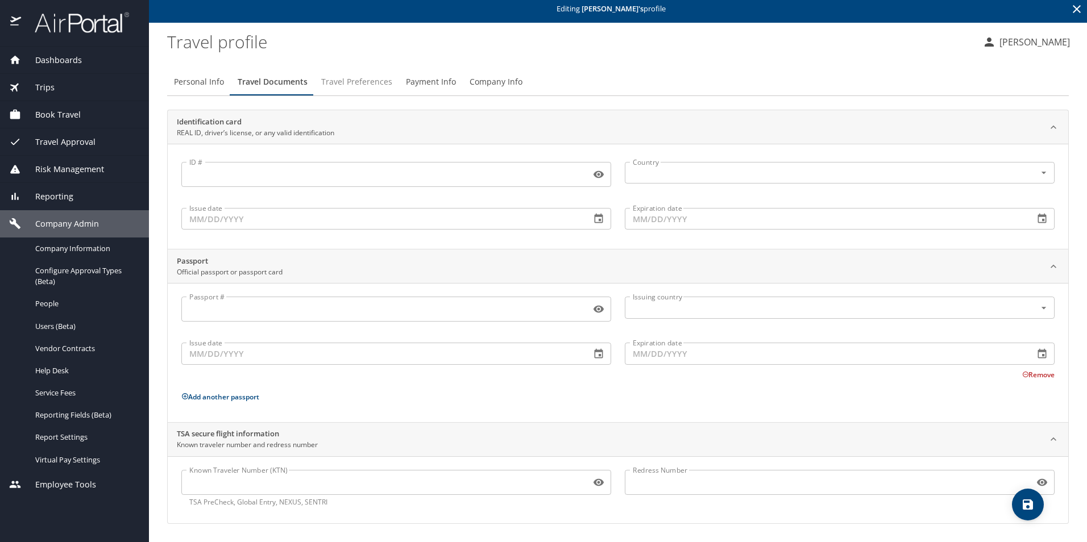
click at [352, 86] on span "Travel Preferences" at bounding box center [356, 82] width 71 height 14
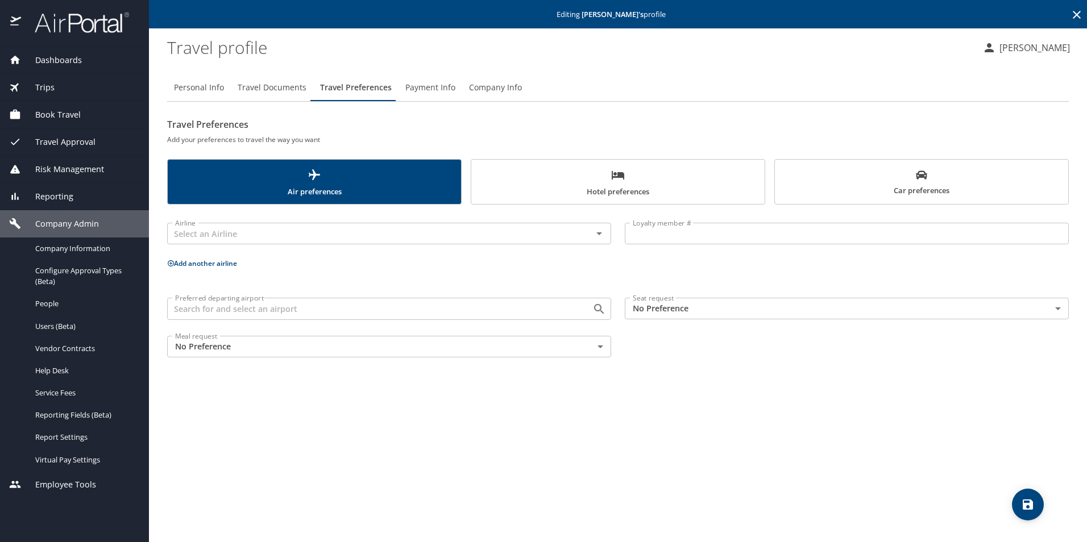
click at [494, 86] on span "Company Info" at bounding box center [495, 88] width 53 height 14
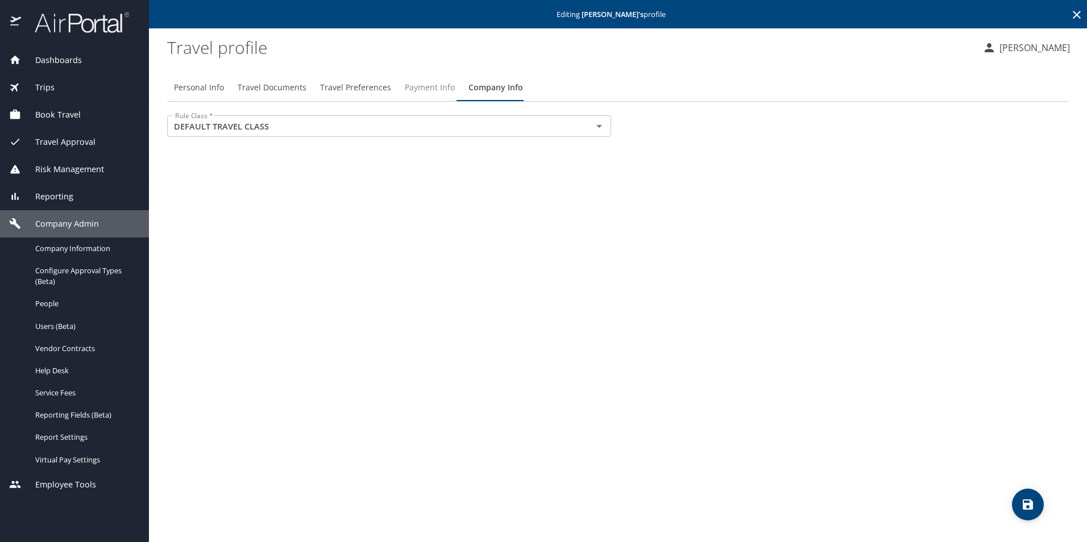
click at [410, 86] on span "Payment Info" at bounding box center [430, 88] width 50 height 14
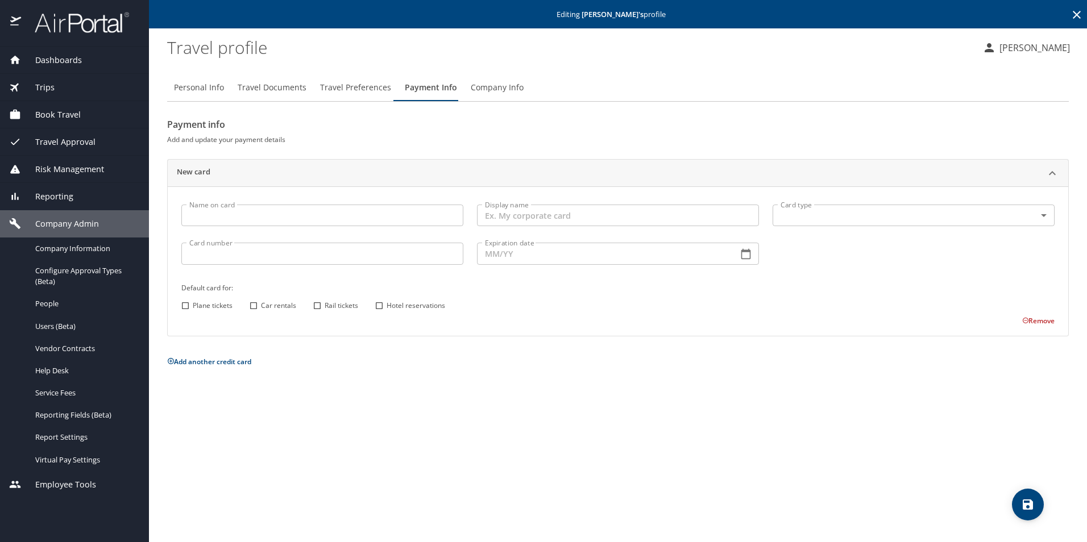
click at [199, 87] on span "Personal Info" at bounding box center [199, 88] width 50 height 14
select select "US"
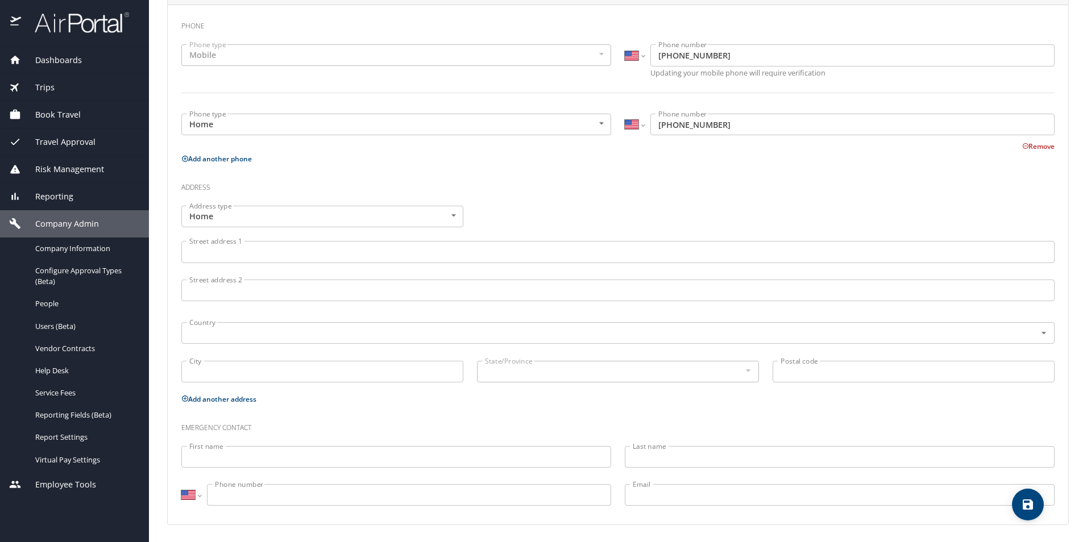
scroll to position [285, 0]
click at [78, 196] on div "Reporting" at bounding box center [74, 196] width 131 height 13
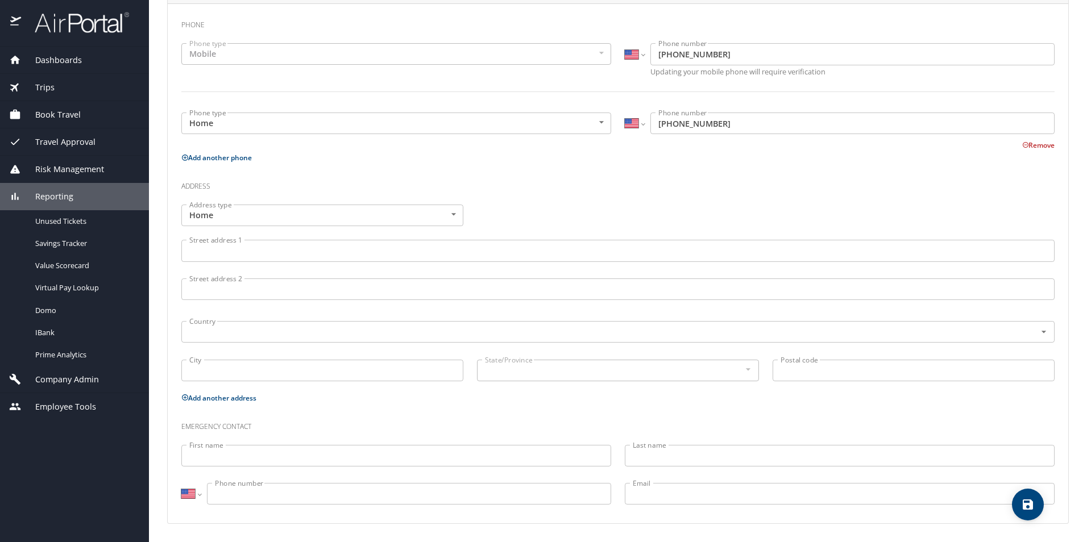
click at [59, 171] on span "Risk Management" at bounding box center [62, 169] width 83 height 13
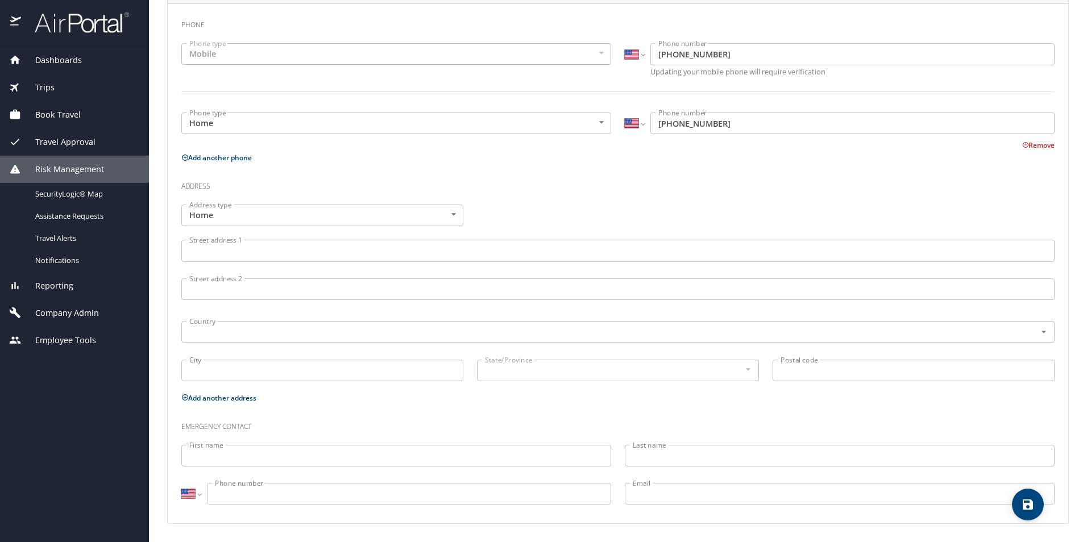
click at [60, 139] on span "Travel Approval" at bounding box center [58, 142] width 74 height 13
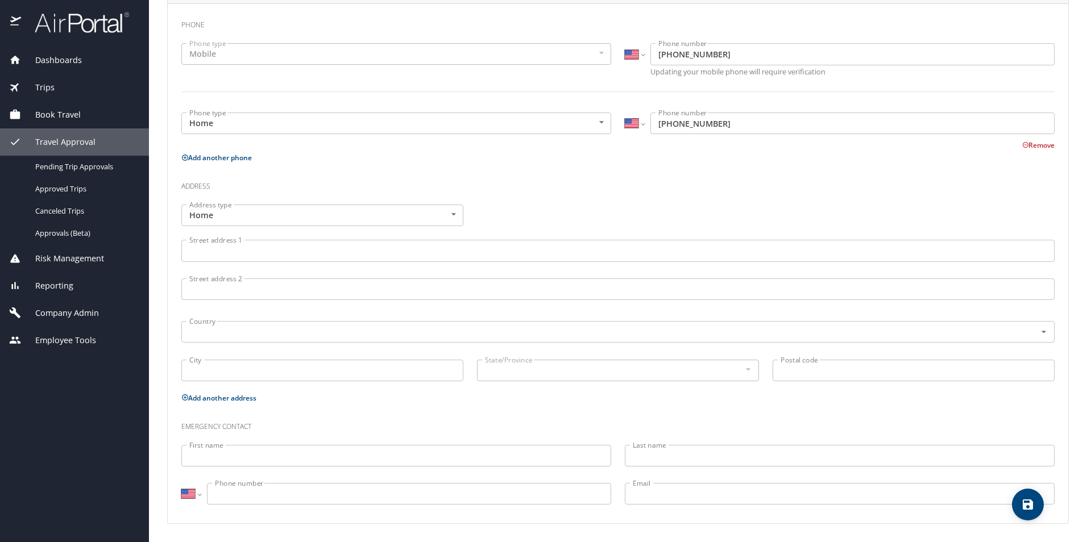
click at [76, 117] on span "Book Travel" at bounding box center [51, 115] width 60 height 13
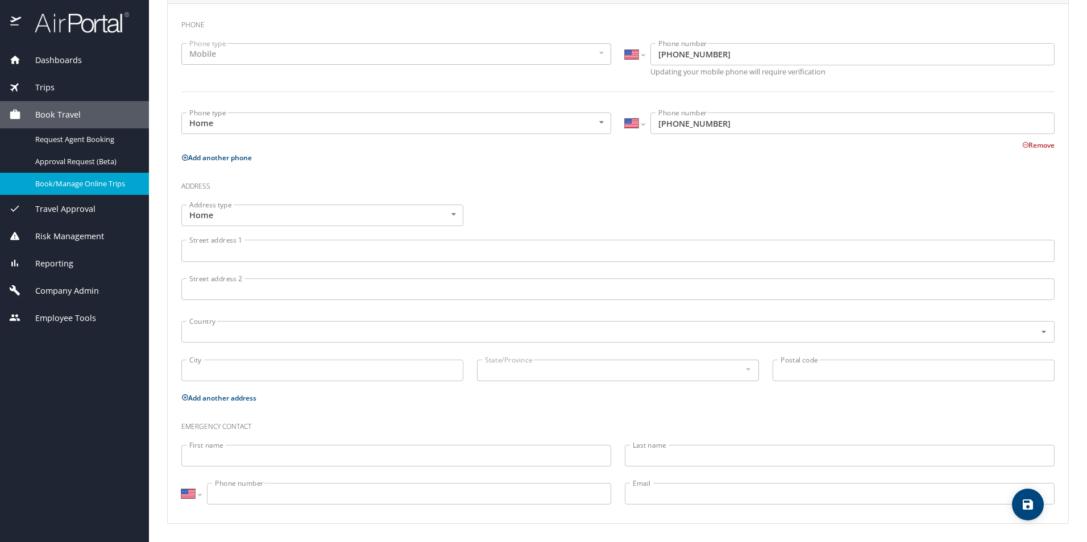
click at [118, 187] on span "Book/Manage Online Trips" at bounding box center [85, 183] width 100 height 11
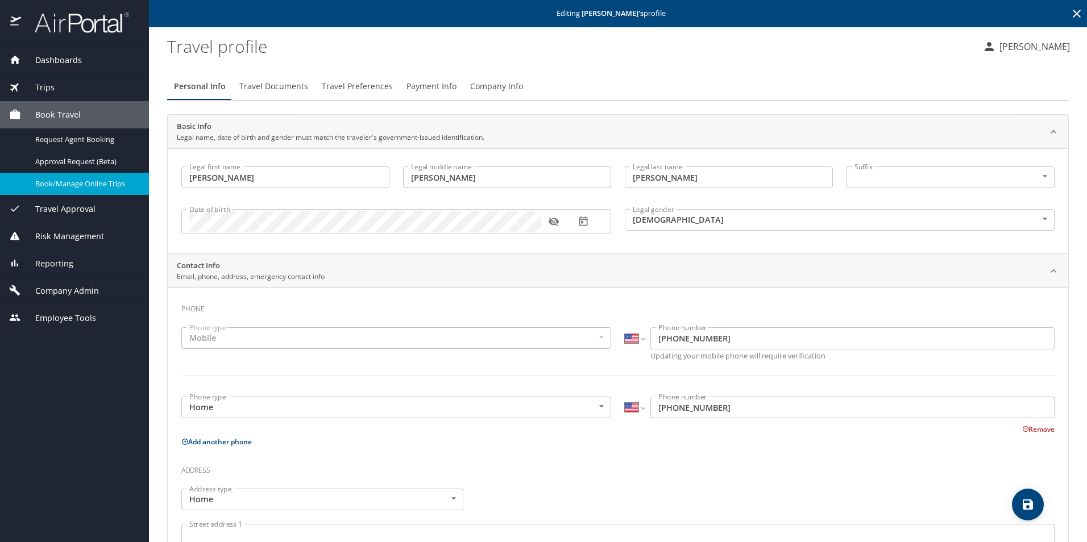
scroll to position [0, 0]
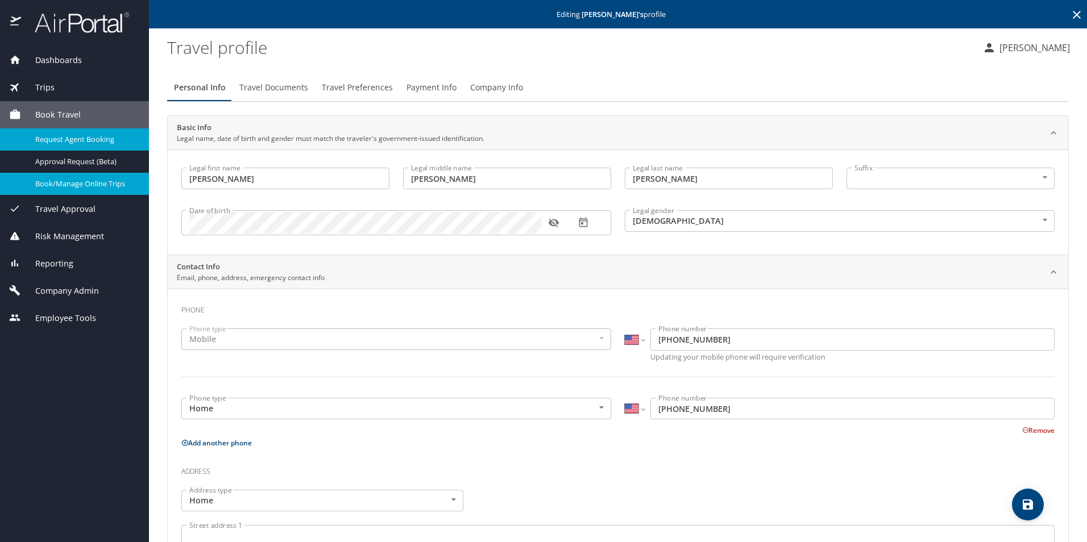
click at [77, 142] on span "Request Agent Booking" at bounding box center [85, 139] width 100 height 11
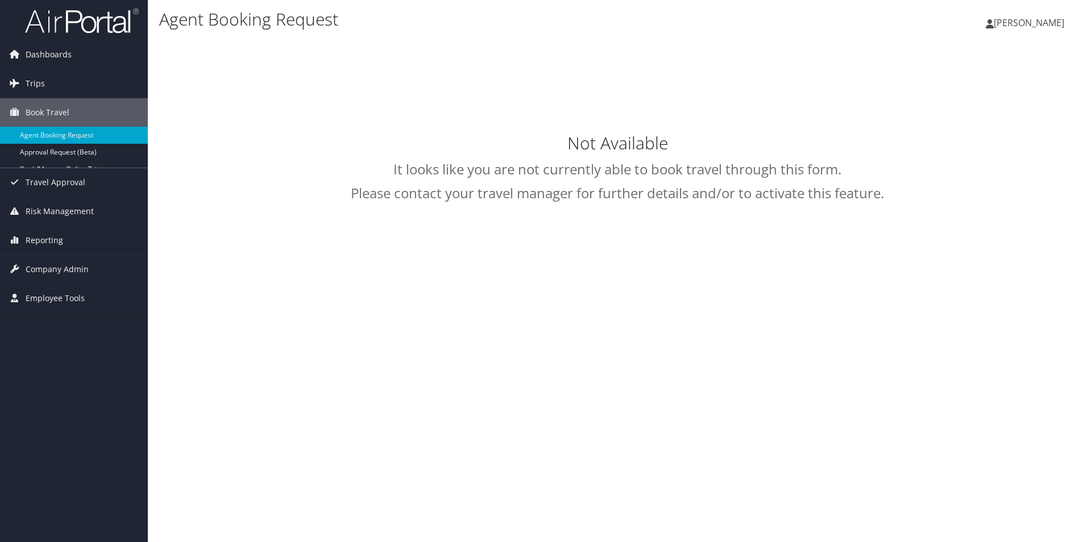
type input "[PERSON_NAME]"
select select "[EMAIL_ADDRESS][DOMAIN_NAME]"
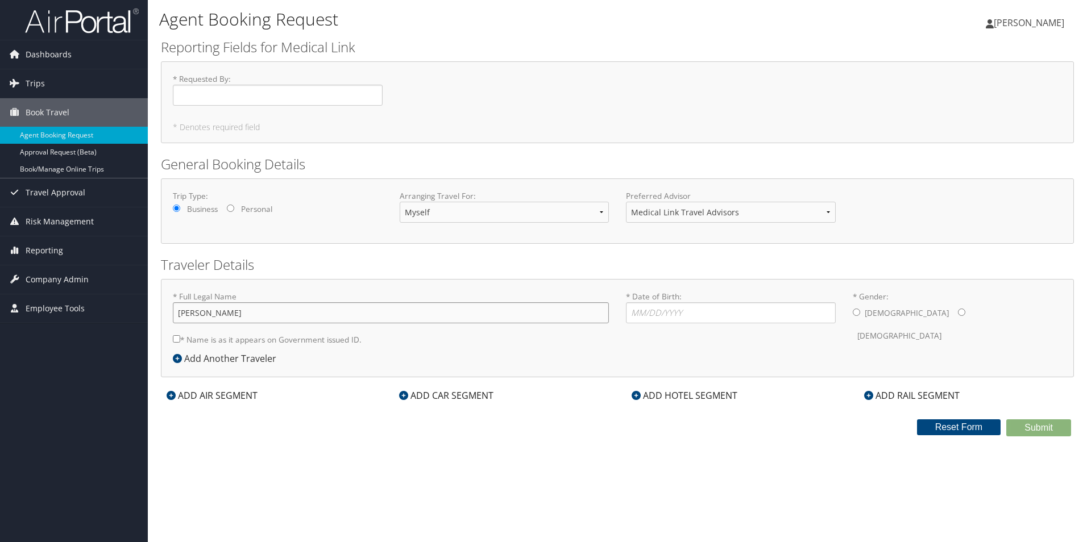
click at [298, 306] on input "Kassidy Bakke" at bounding box center [391, 312] width 436 height 21
type input "dmitri gagarin"
click at [345, 292] on label "* Full Legal Name dmitri gagarin" at bounding box center [391, 307] width 436 height 32
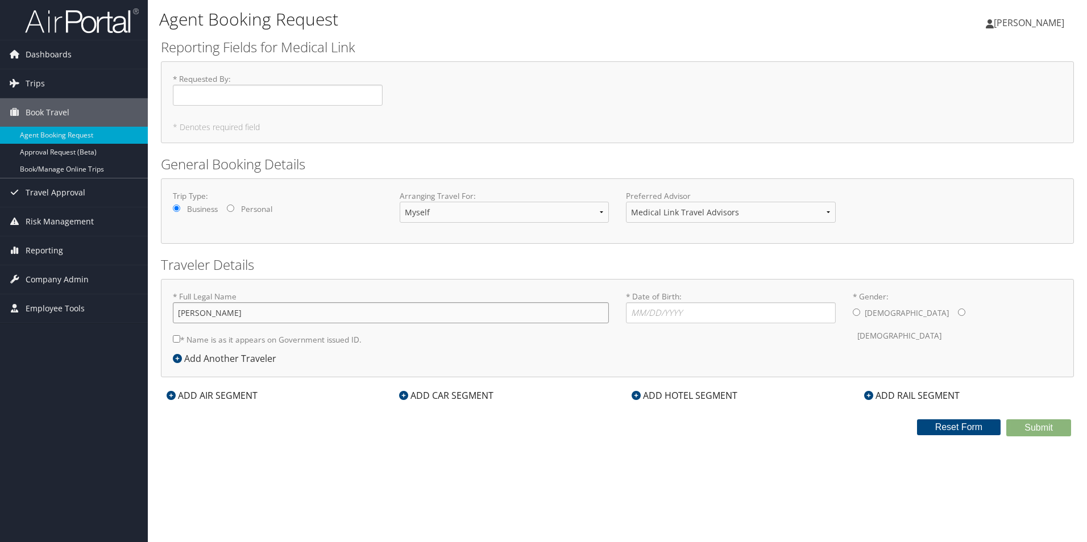
click at [345, 302] on input "dmitri gagarin" at bounding box center [391, 312] width 436 height 21
click at [69, 305] on span "Employee Tools" at bounding box center [55, 308] width 59 height 28
click at [53, 282] on span "Company Admin" at bounding box center [57, 279] width 63 height 28
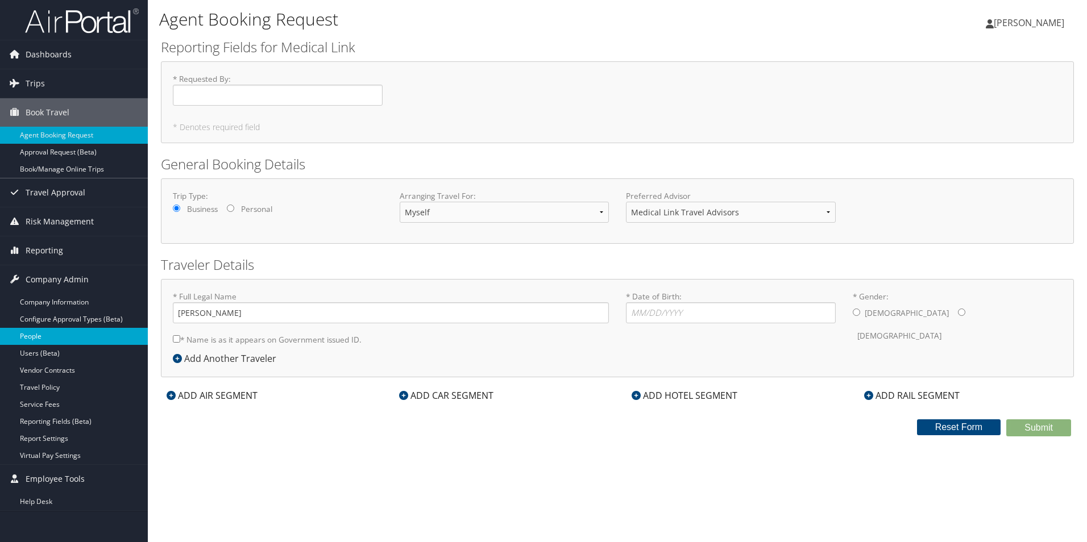
click at [55, 338] on link "People" at bounding box center [74, 336] width 148 height 17
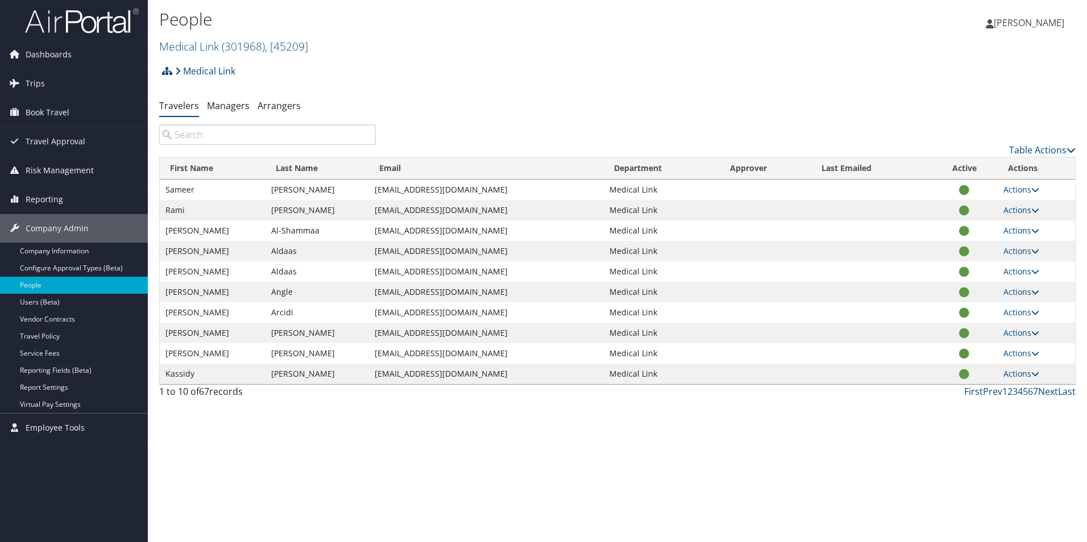
click at [229, 142] on input "search" at bounding box center [267, 134] width 217 height 20
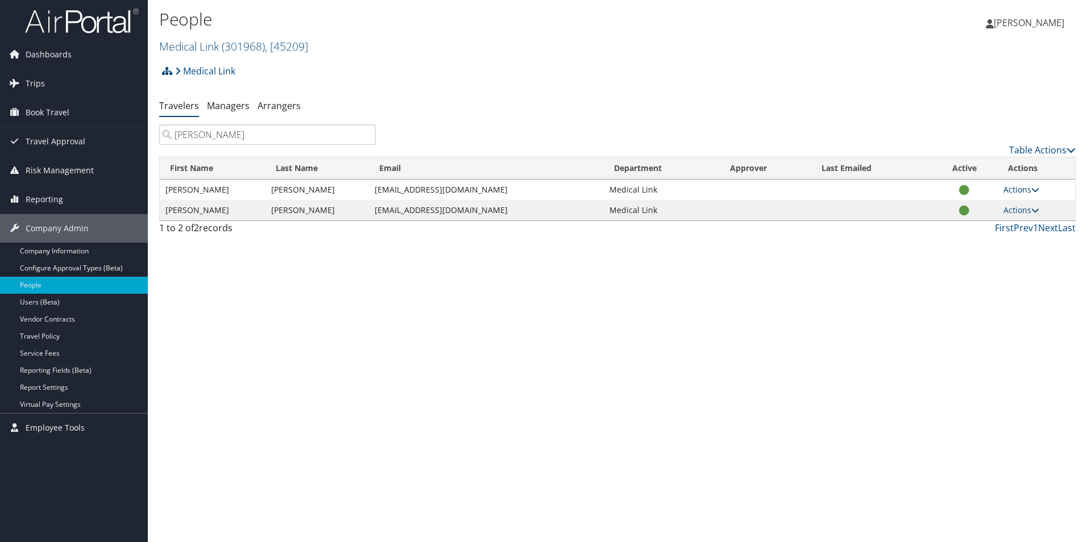
type input "[PERSON_NAME]"
click at [1021, 190] on link "Actions" at bounding box center [1021, 189] width 36 height 11
click at [546, 310] on div "People Medical Link ( 301968 ) , [ 45209 ] Medical Link Medical Link, [45209] […" at bounding box center [617, 271] width 939 height 542
